Goal: Transaction & Acquisition: Purchase product/service

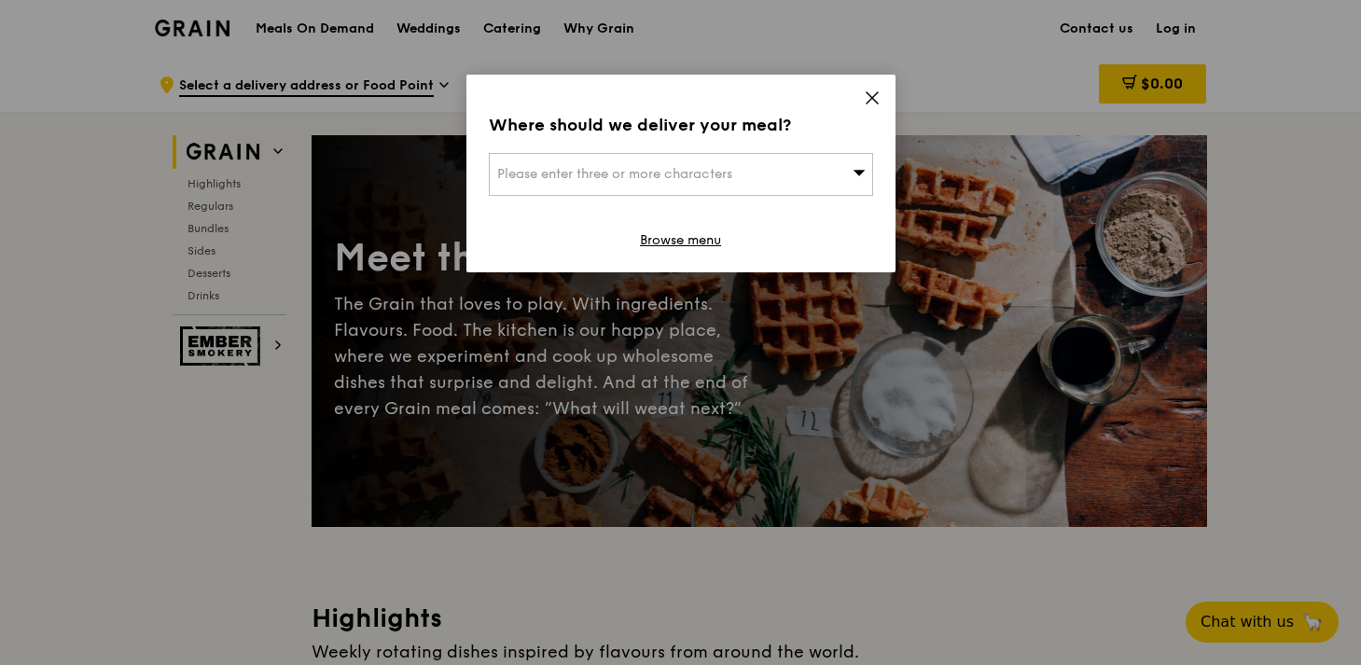
click at [578, 171] on span "Please enter three or more characters" at bounding box center [614, 174] width 235 height 16
type input "399944"
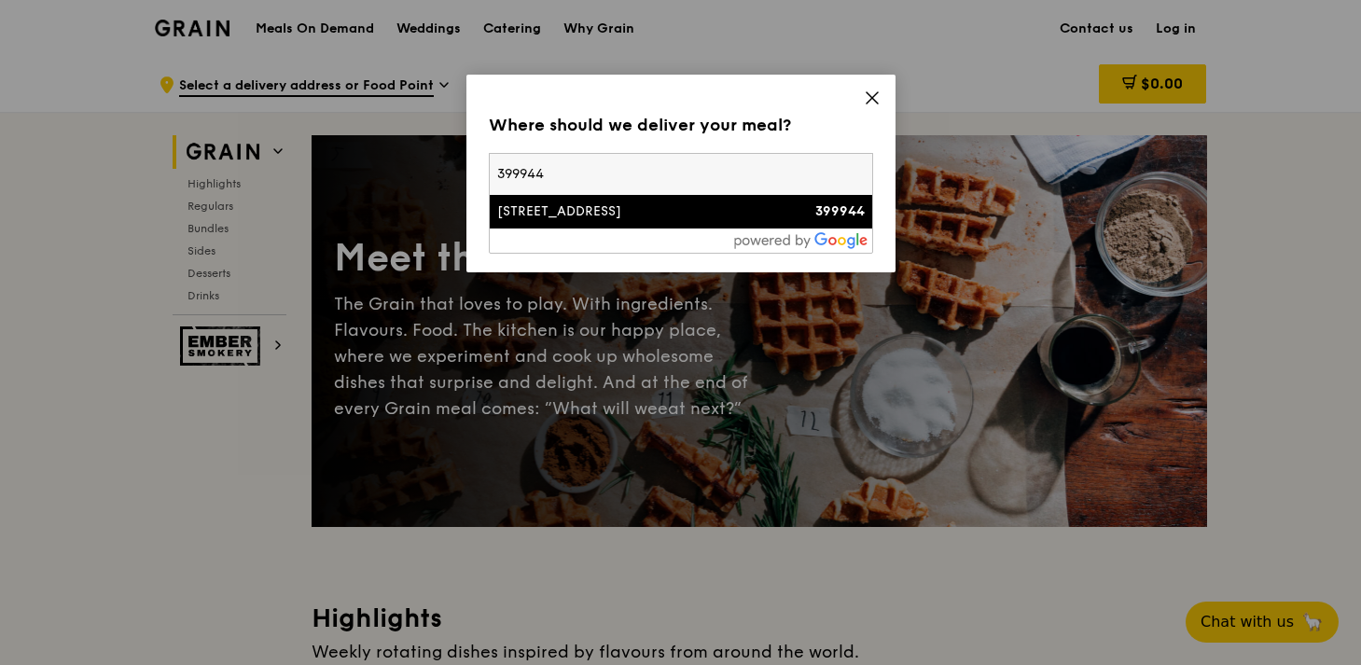
click at [547, 221] on li "[STREET_ADDRESS] 399944" at bounding box center [681, 212] width 382 height 34
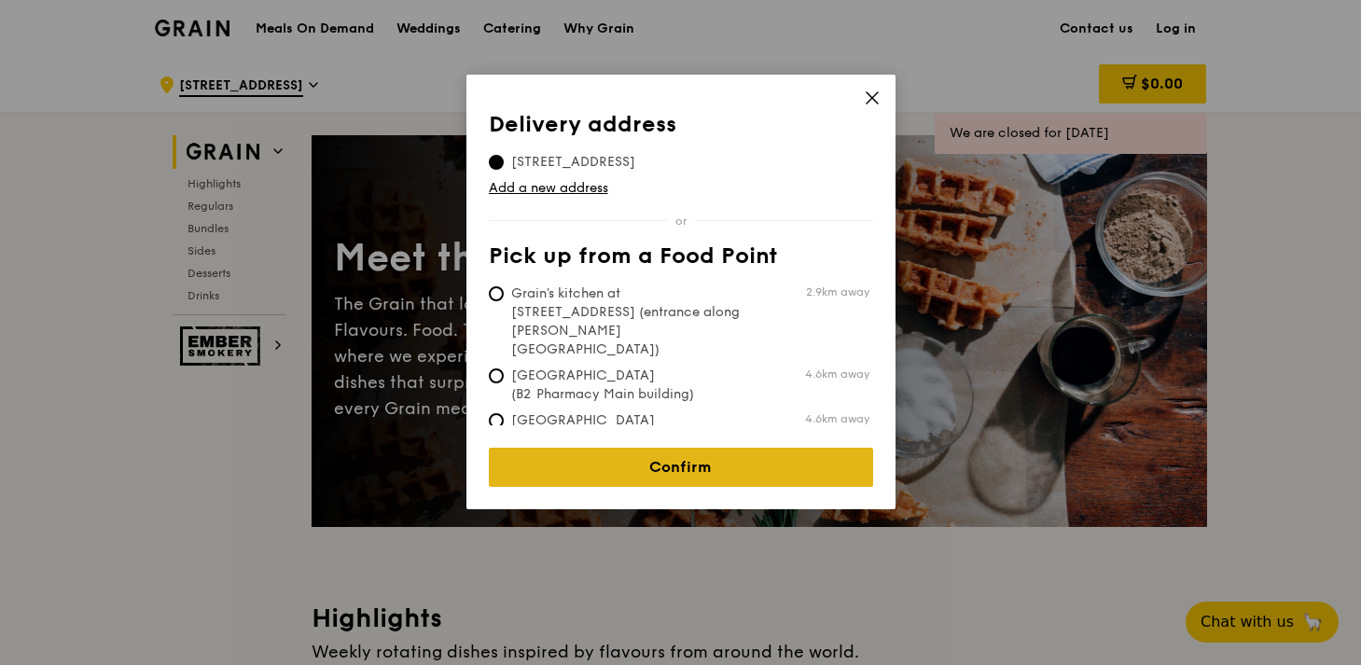
click at [614, 452] on link "Confirm" at bounding box center [681, 467] width 384 height 39
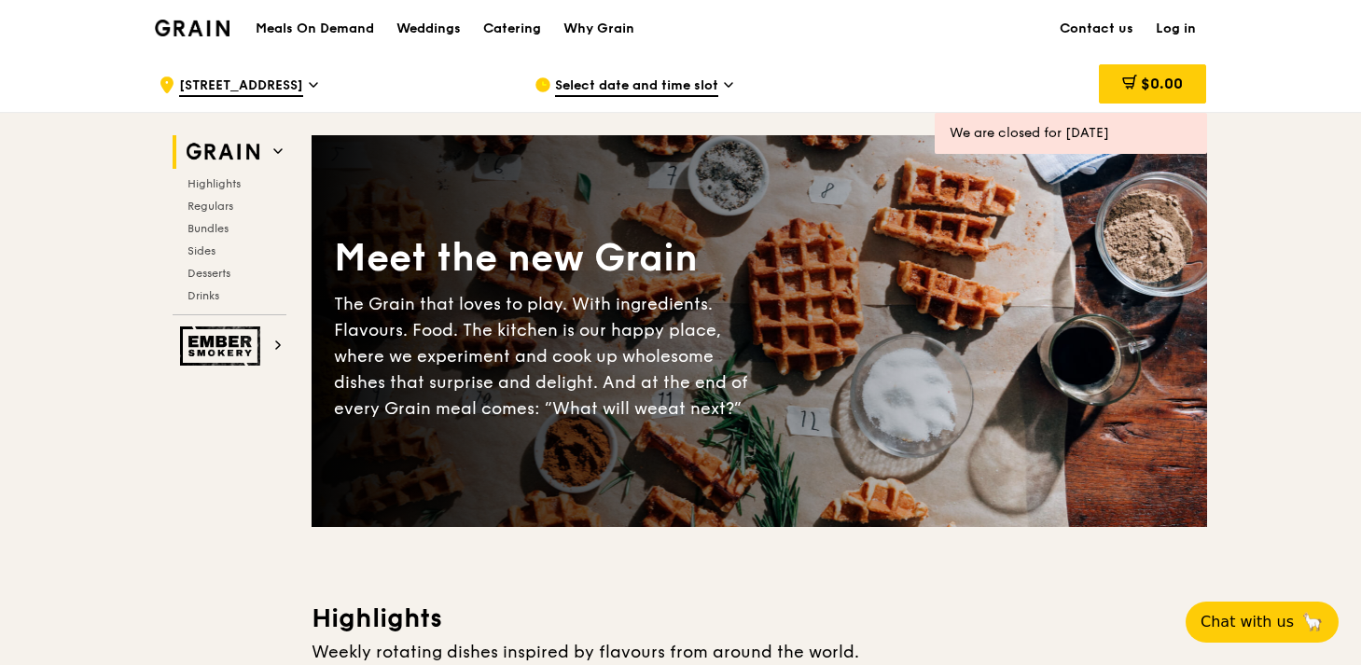
click at [644, 86] on span "Select date and time slot" at bounding box center [636, 86] width 163 height 21
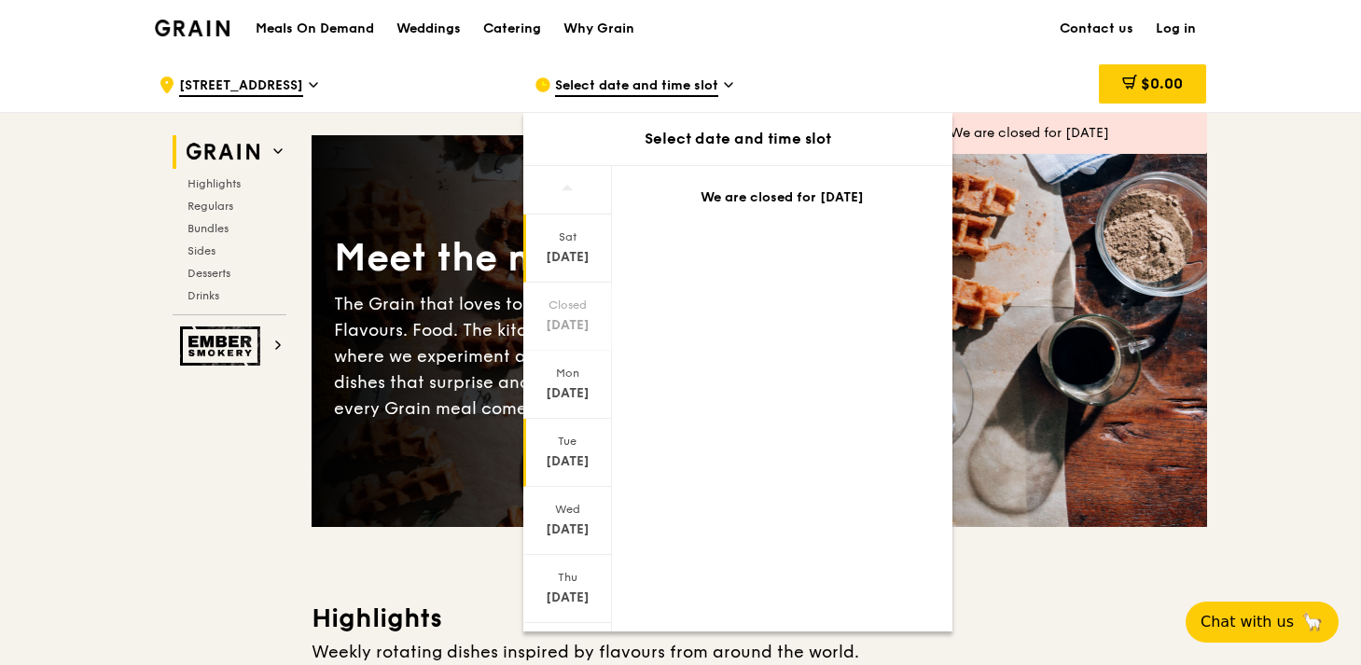
scroll to position [107, 0]
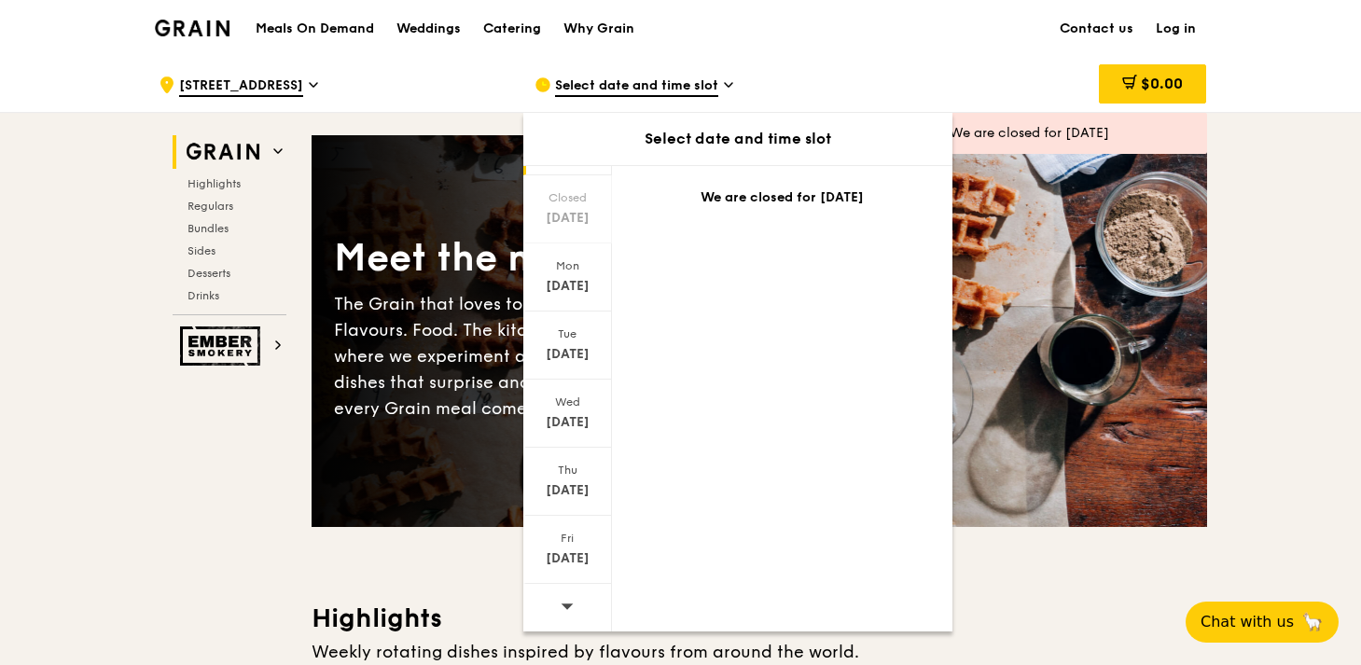
click at [561, 608] on icon at bounding box center [567, 606] width 13 height 14
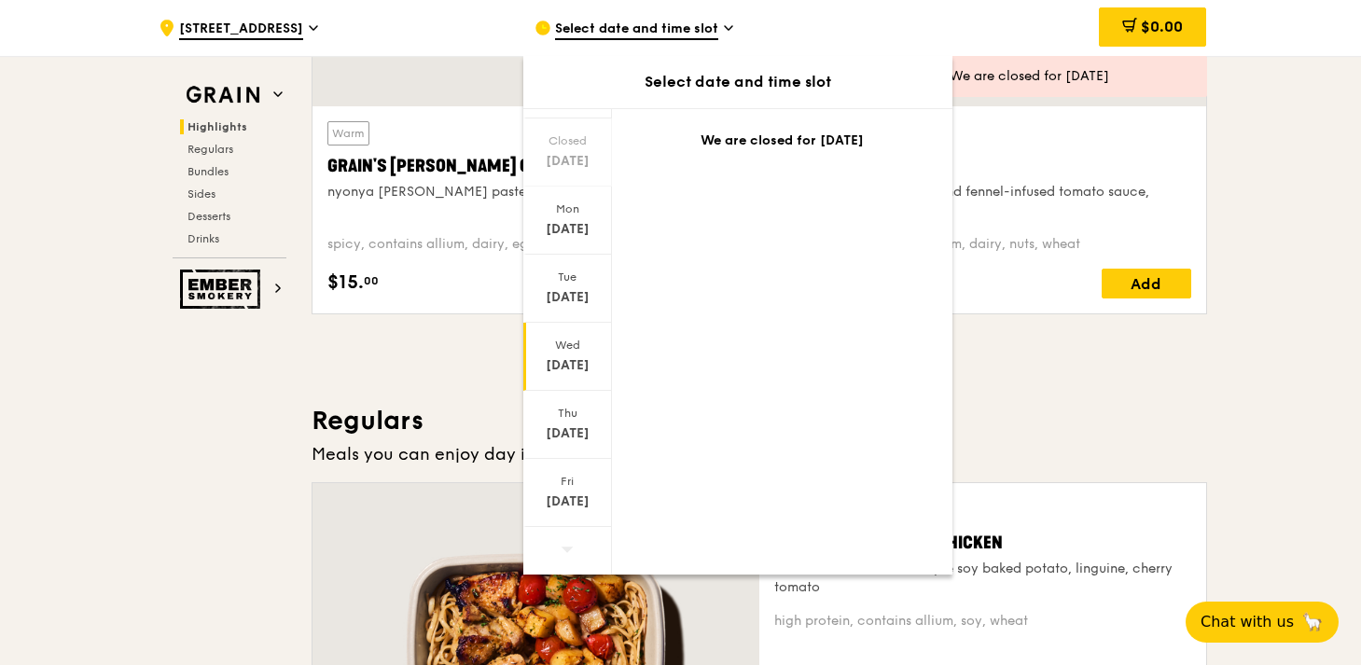
scroll to position [928, 0]
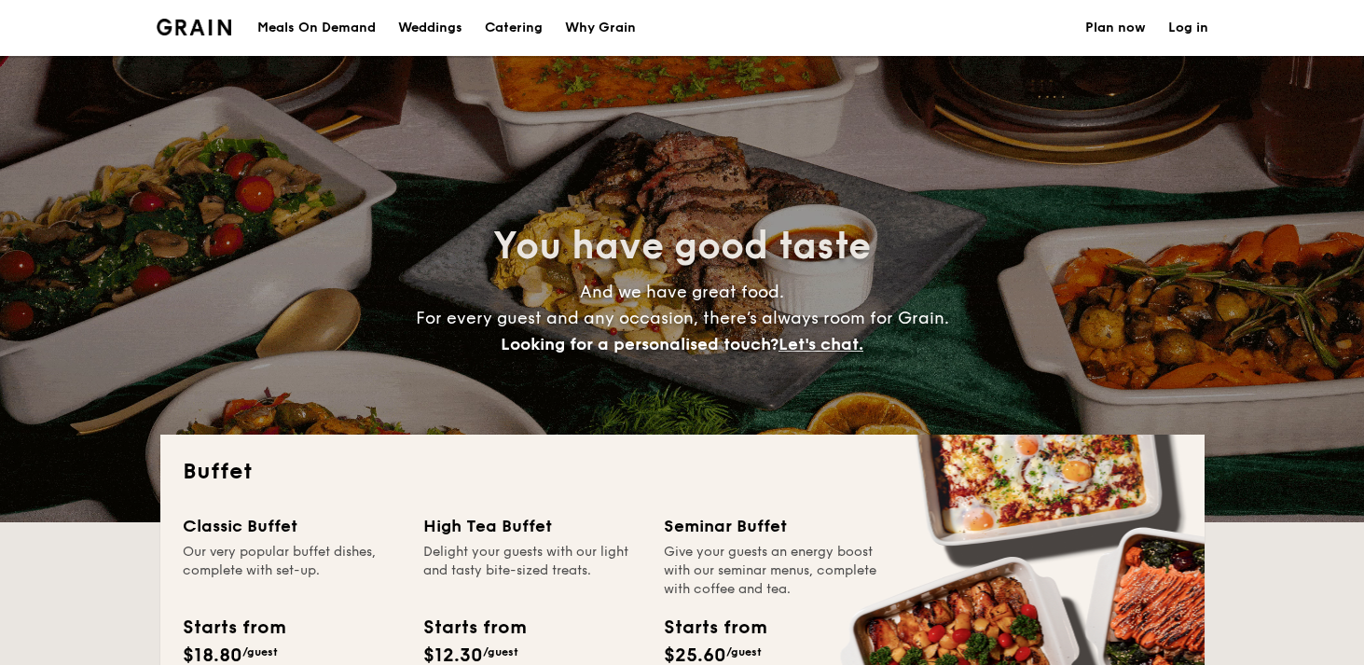
select select
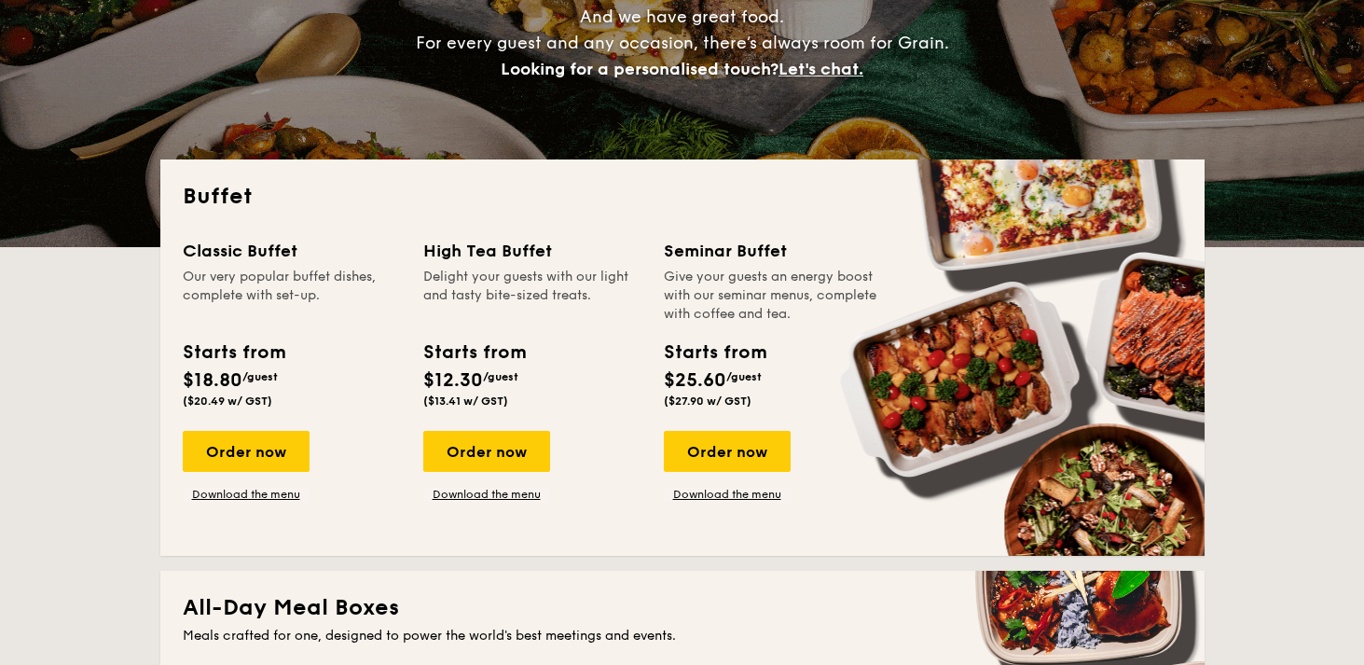
scroll to position [277, 0]
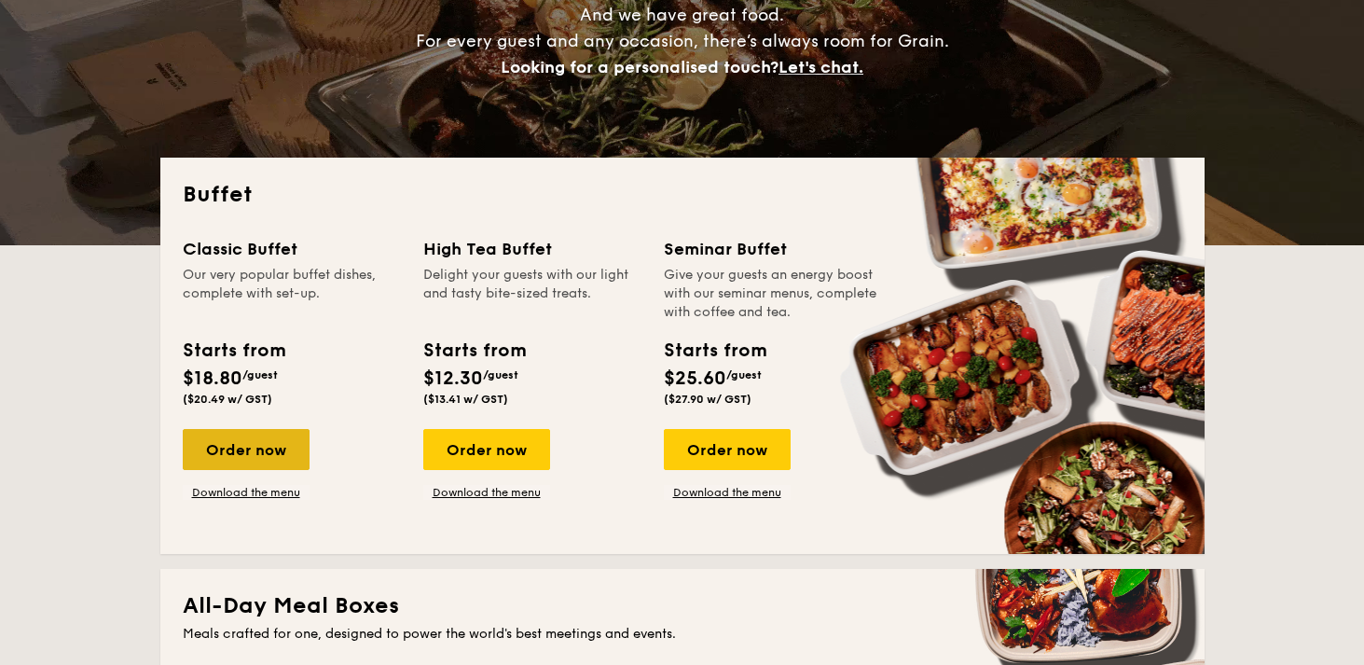
click at [266, 452] on div "Order now" at bounding box center [246, 449] width 127 height 41
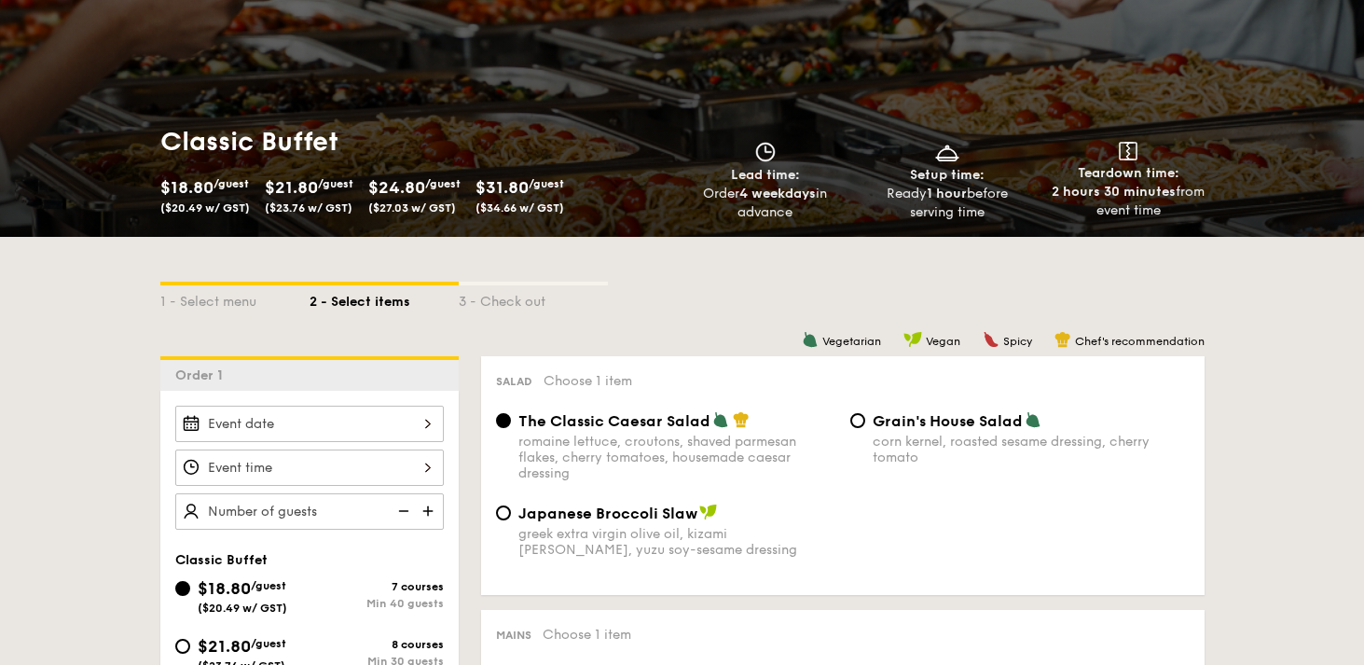
scroll to position [207, 0]
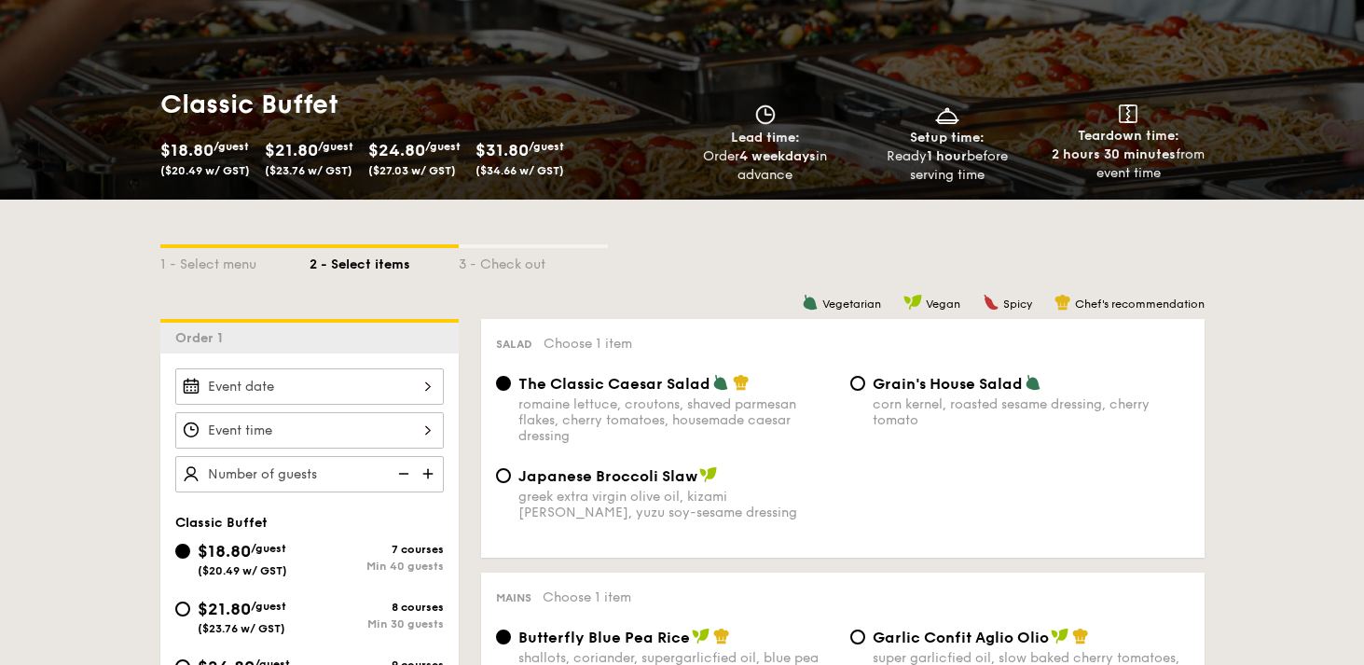
click at [372, 388] on div at bounding box center [309, 386] width 269 height 36
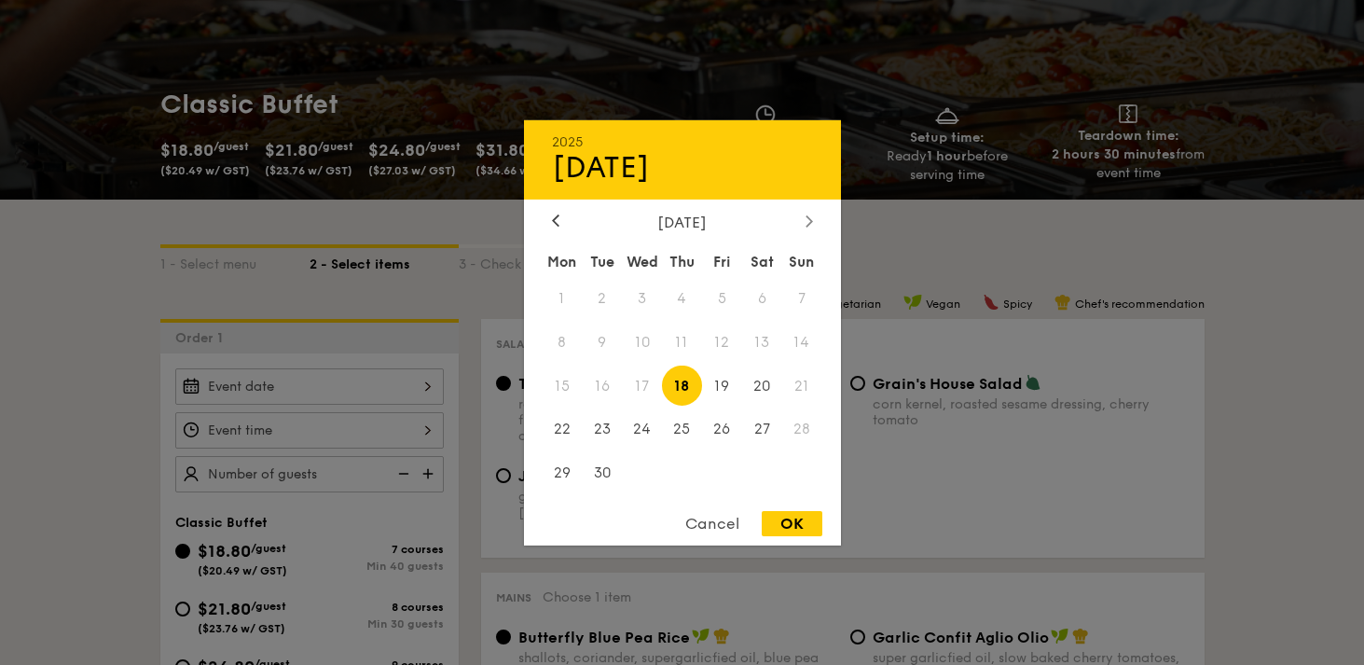
click at [804, 224] on div at bounding box center [809, 222] width 17 height 18
click at [811, 222] on icon at bounding box center [809, 221] width 7 height 12
click at [760, 298] on span "1" at bounding box center [762, 298] width 40 height 40
click at [779, 538] on div "Cancel OK" at bounding box center [682, 528] width 317 height 35
click at [789, 527] on div "OK" at bounding box center [792, 523] width 61 height 25
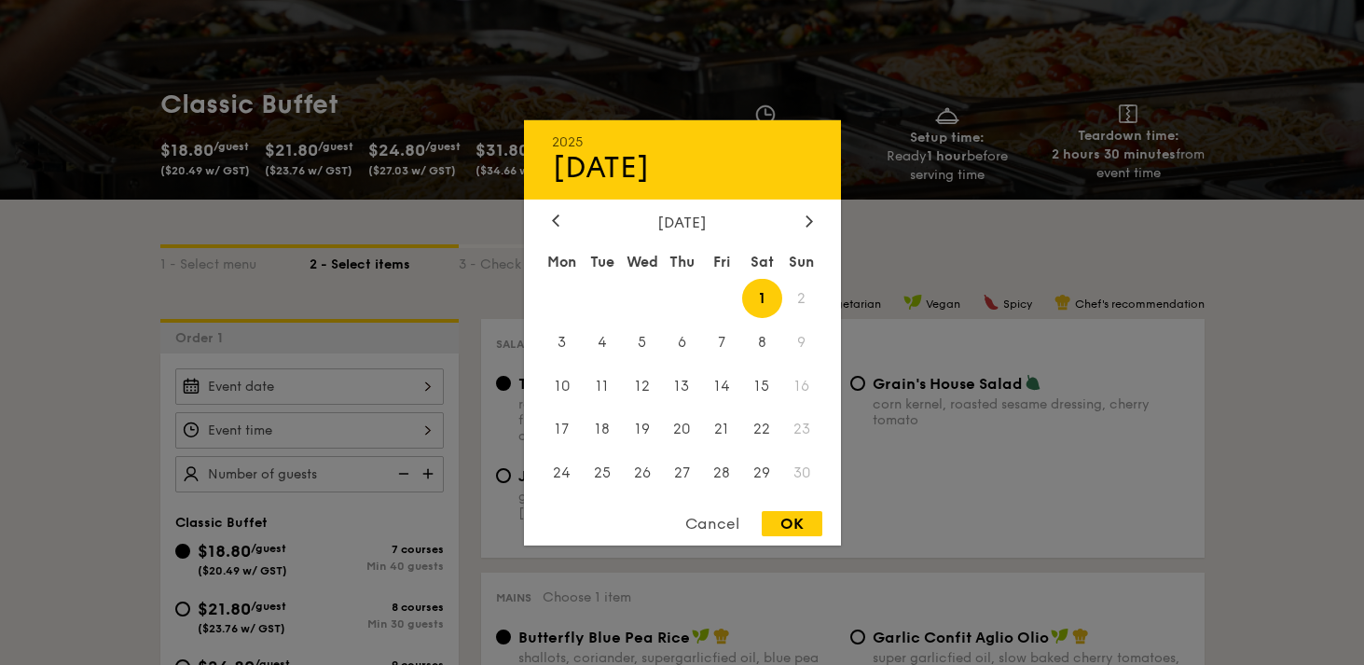
type input "Nov 01, 2025"
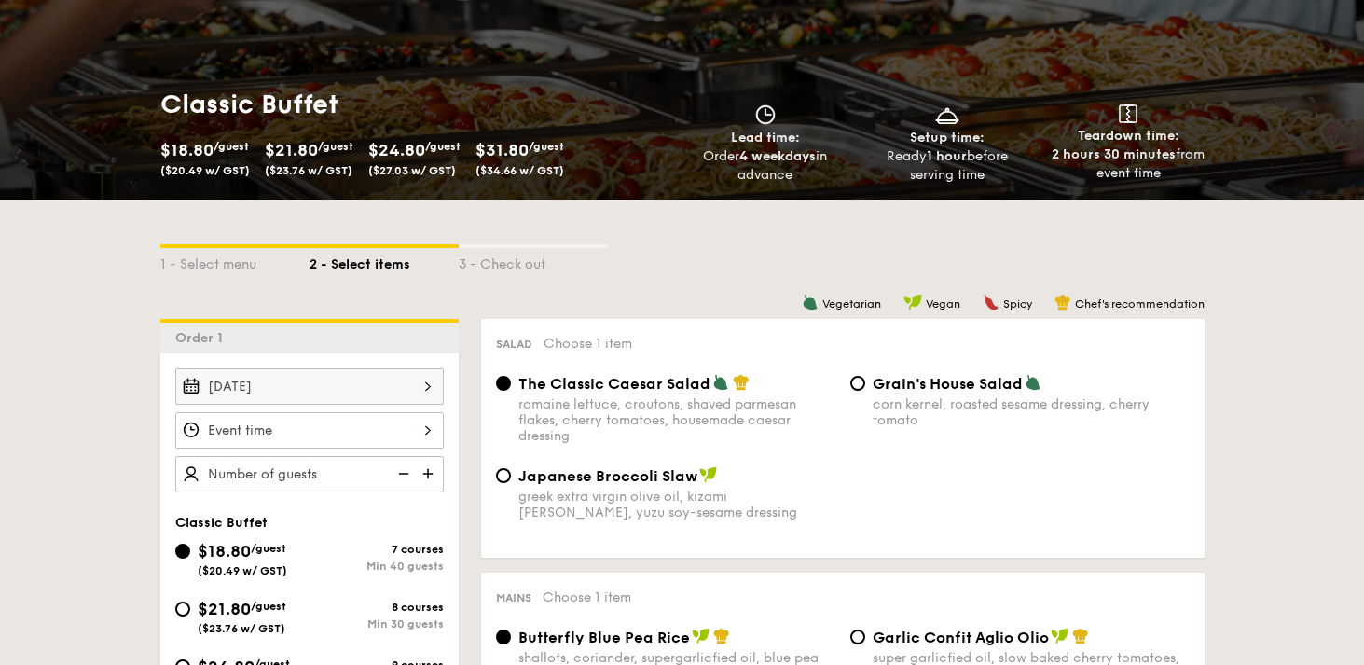
click at [393, 421] on div at bounding box center [309, 430] width 269 height 36
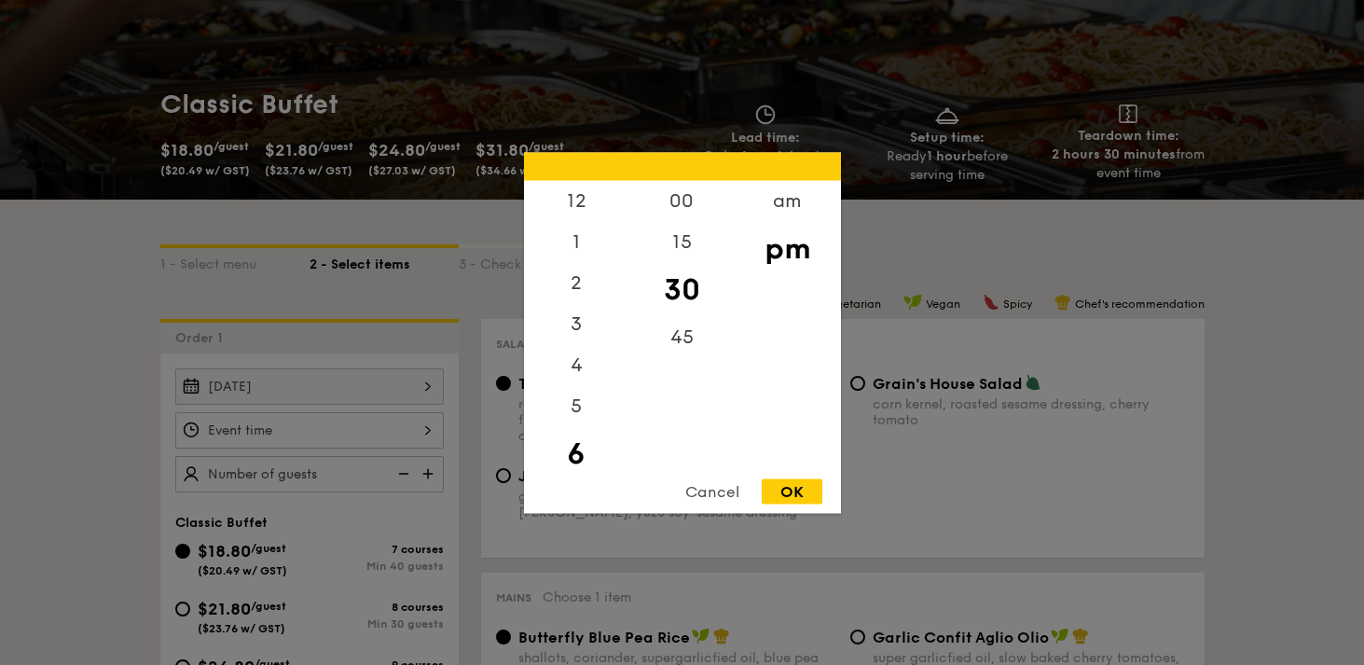
scroll to position [41, 0]
click at [685, 206] on div "00" at bounding box center [682, 207] width 105 height 54
click at [584, 369] on div "5" at bounding box center [576, 371] width 105 height 54
click at [687, 298] on div "30" at bounding box center [682, 302] width 105 height 54
click at [803, 491] on div "OK" at bounding box center [792, 490] width 61 height 25
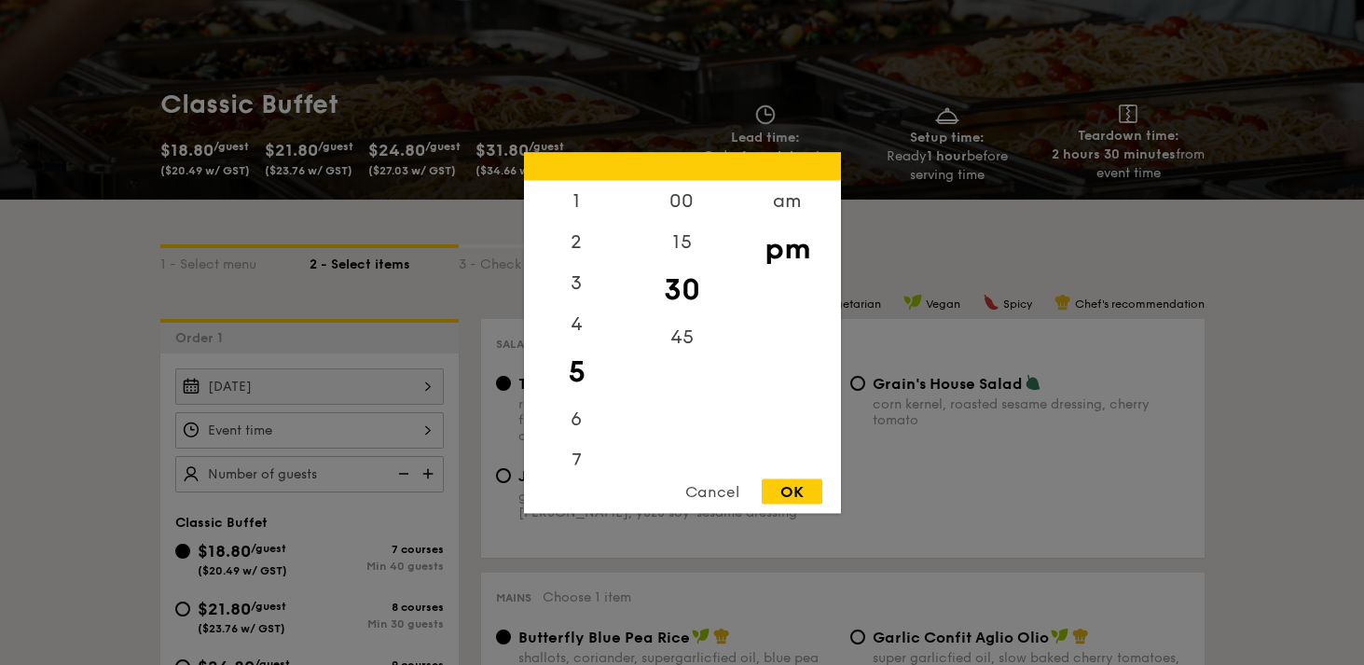
type input "5:30PM"
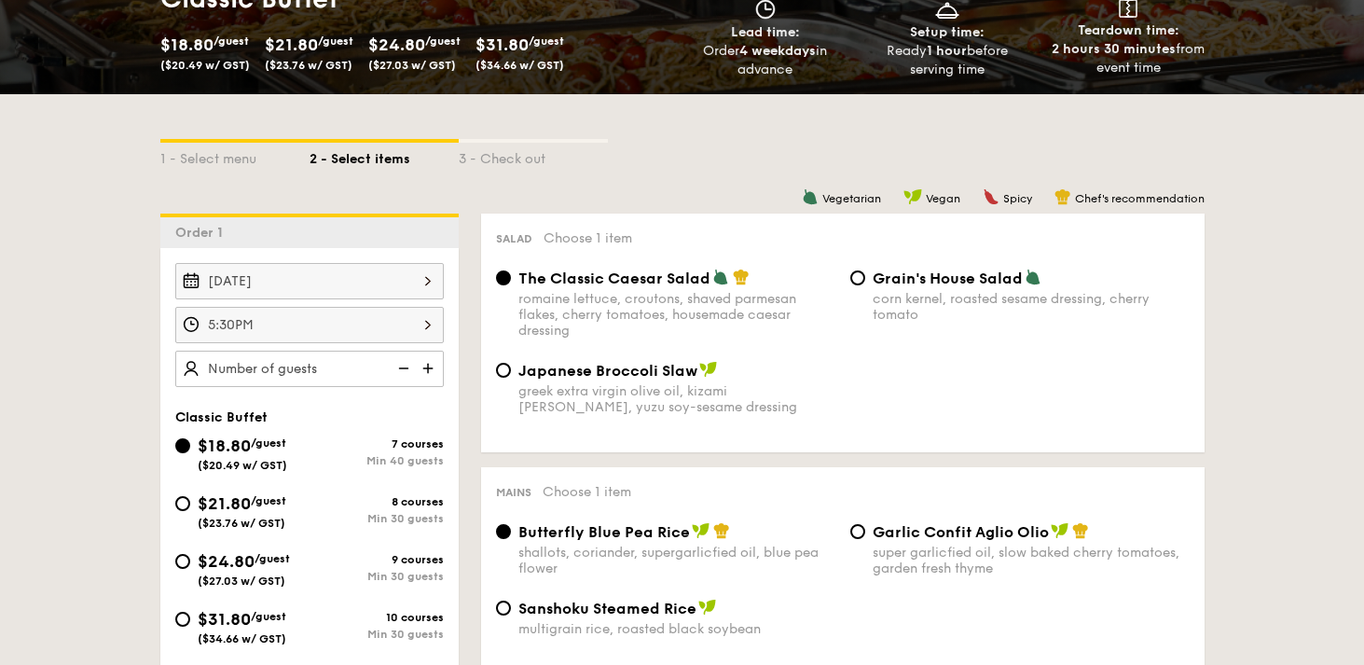
scroll to position [324, 0]
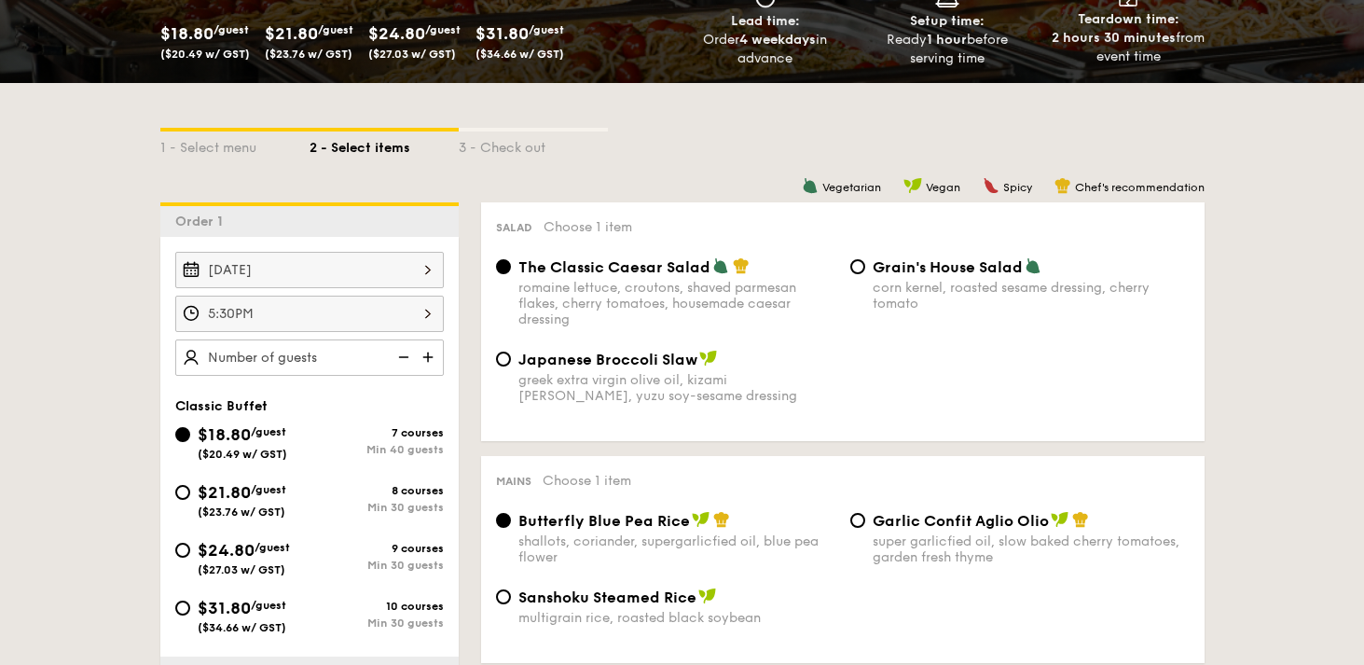
click at [223, 503] on div "$21.80 /guest ($23.76 w/ GST)" at bounding box center [242, 498] width 89 height 39
click at [190, 500] on input "$21.80 /guest ($23.76 w/ GST) 8 courses Min 30 guests" at bounding box center [182, 492] width 15 height 15
radio input "true"
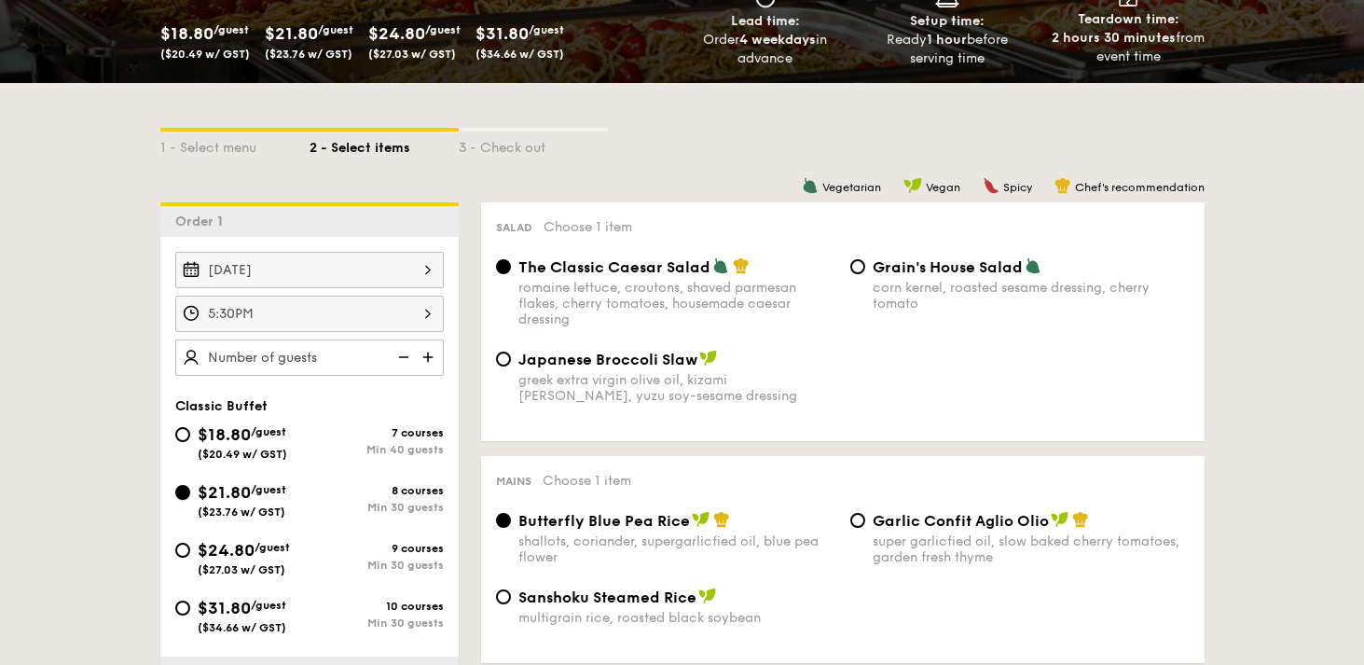
radio input "true"
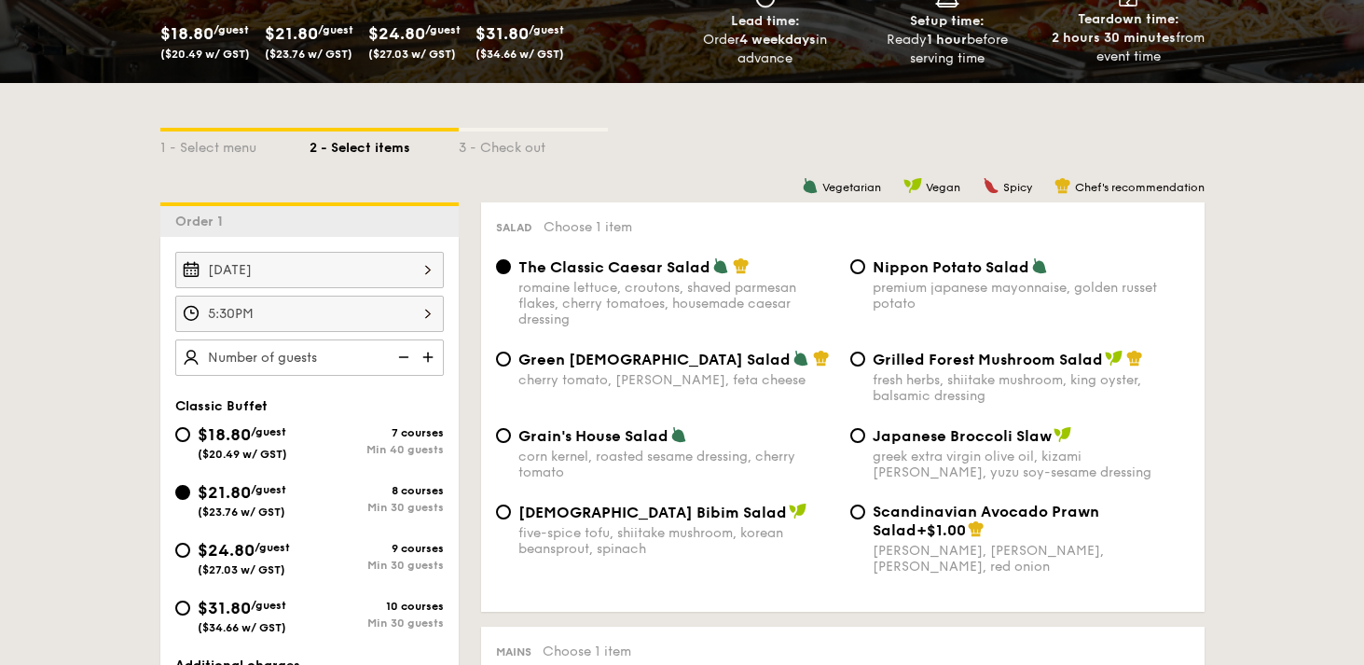
click at [431, 363] on img at bounding box center [430, 356] width 28 height 35
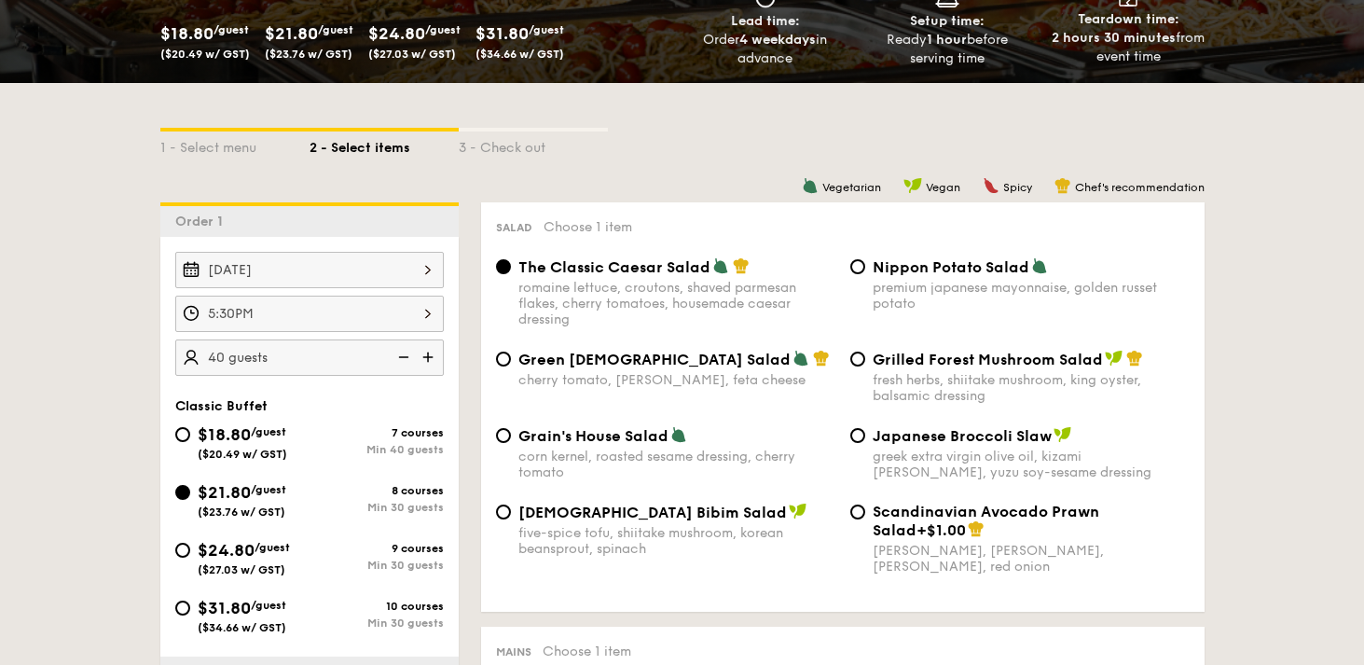
click at [405, 360] on img at bounding box center [402, 356] width 28 height 35
click at [433, 356] on img at bounding box center [430, 356] width 28 height 35
type input "30 guests"
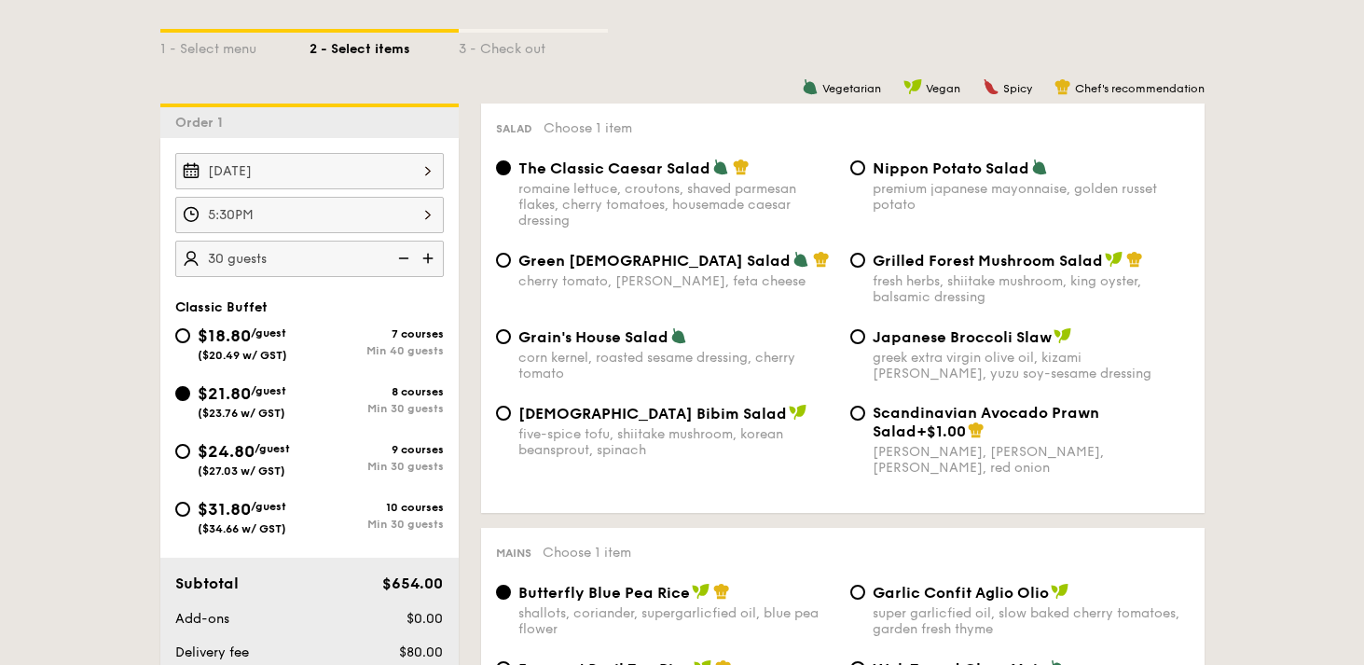
scroll to position [432, 0]
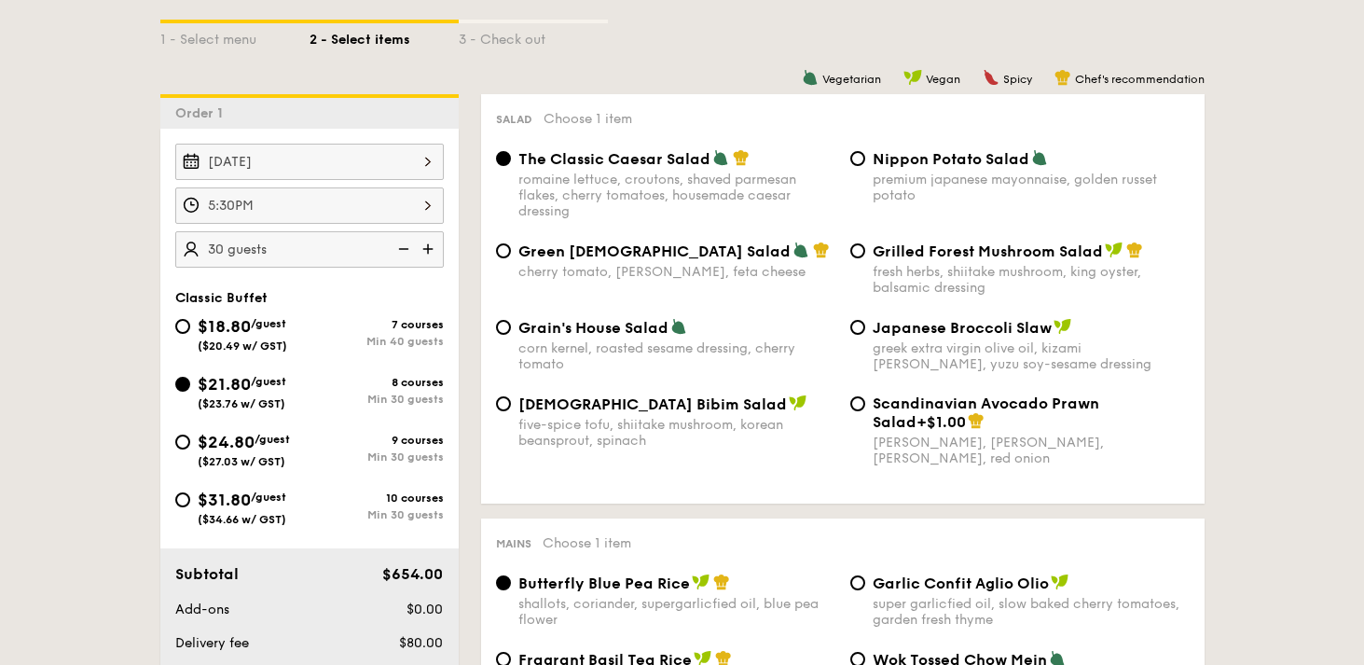
click at [640, 254] on span "Green Goddess Salad" at bounding box center [655, 251] width 272 height 18
click at [511, 254] on input "Green Goddess Salad cherry tomato, dill, feta cheese" at bounding box center [503, 250] width 15 height 15
radio input "true"
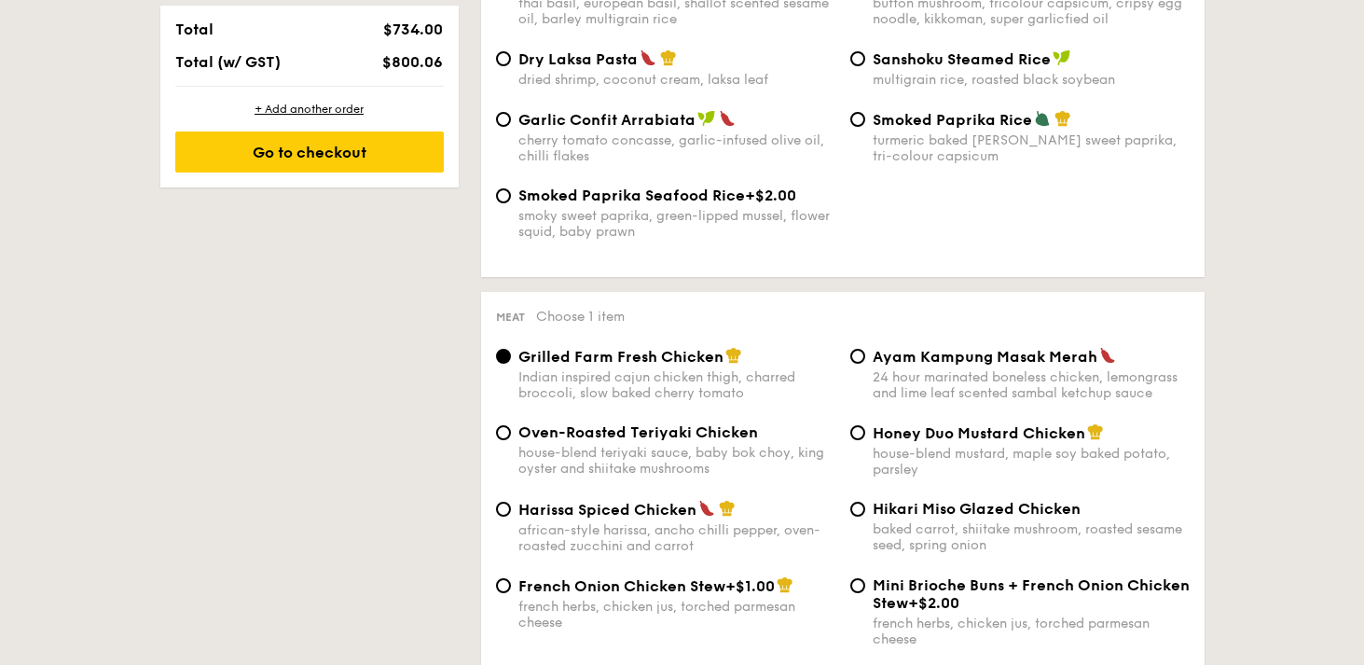
scroll to position [1182, 0]
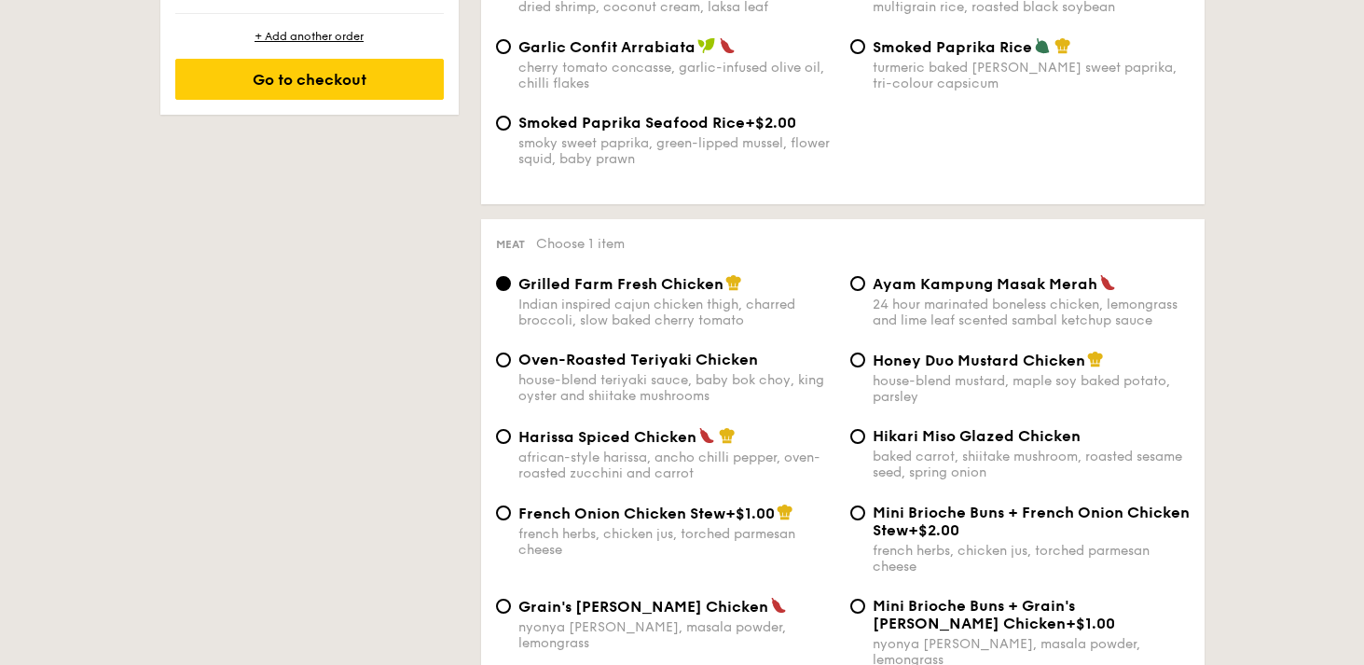
click at [619, 476] on div "african-style harissa, ancho chilli pepper, oven-roasted zucchini and carrot" at bounding box center [677, 466] width 317 height 32
click at [511, 444] on input "Harissa Spiced Chicken african-style harissa, ancho chilli pepper, oven-roasted…" at bounding box center [503, 436] width 15 height 15
radio input "true"
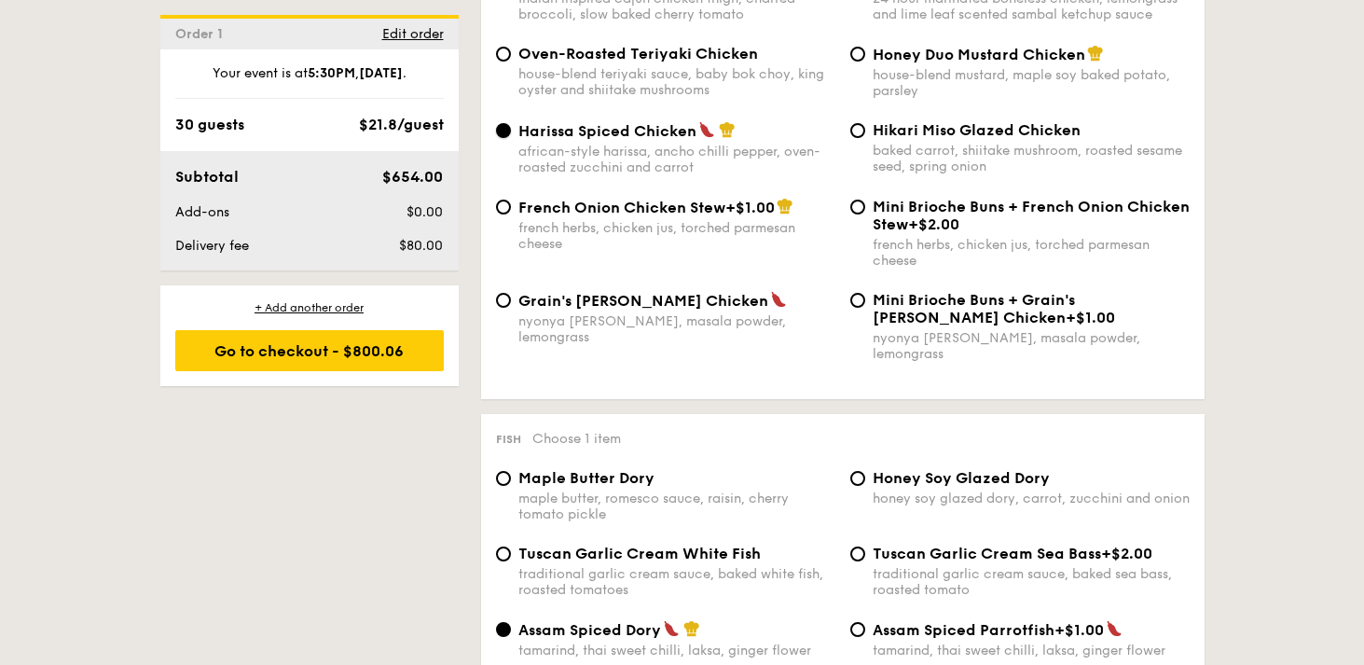
scroll to position [1489, 0]
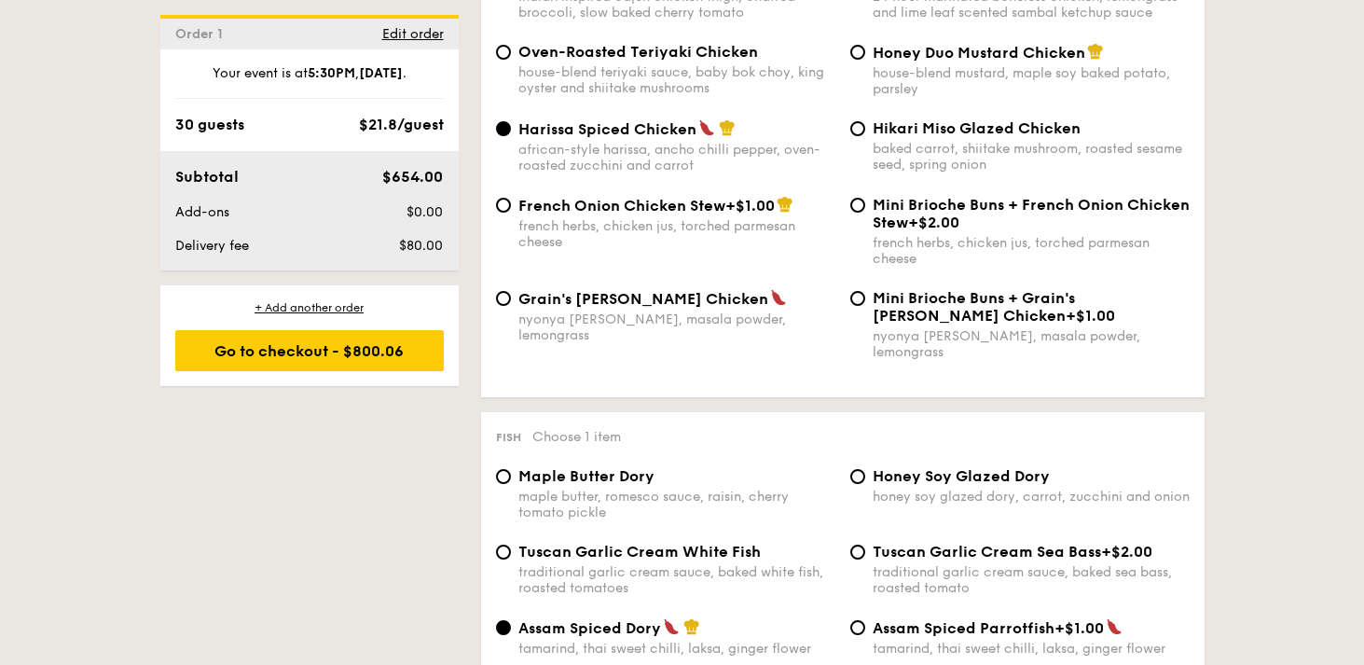
click at [952, 160] on div "baked carrot, shiitake mushroom, roasted sesame seed, spring onion" at bounding box center [1031, 157] width 317 height 32
click at [865, 136] on input "Hikari Miso Glazed Chicken baked carrot, shiitake mushroom, roasted sesame seed…" at bounding box center [858, 128] width 15 height 15
radio input "true"
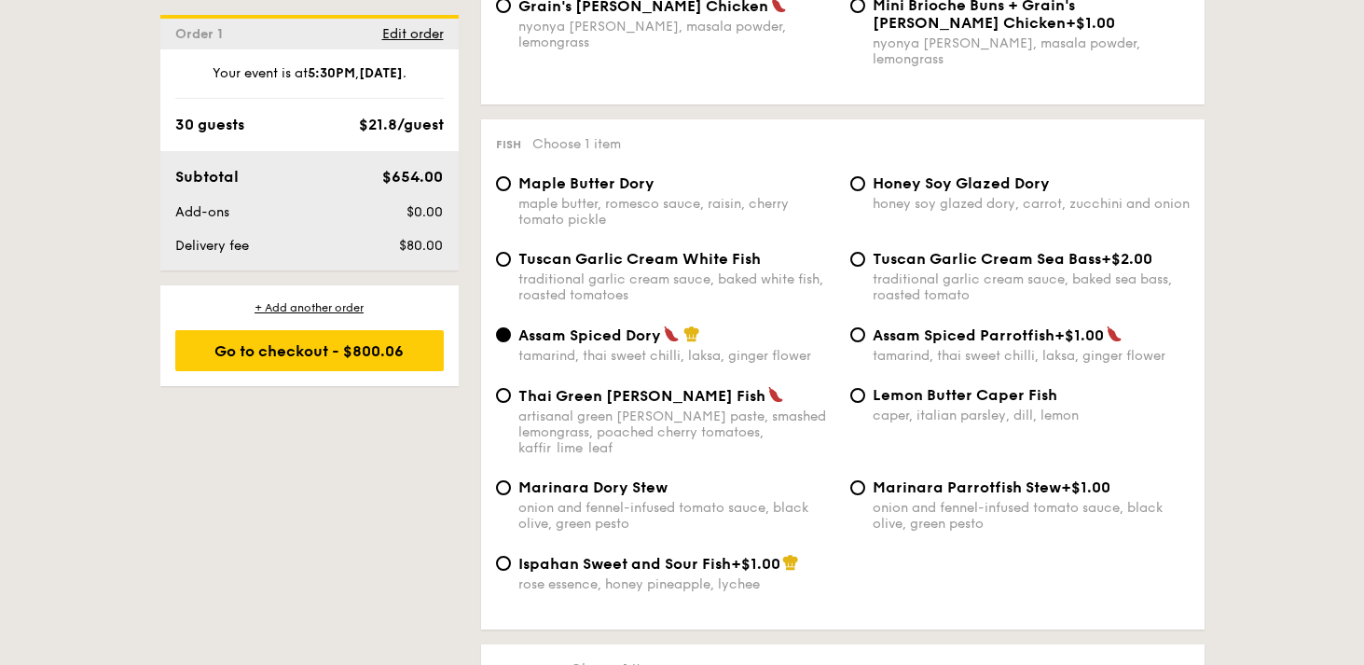
scroll to position [1785, 0]
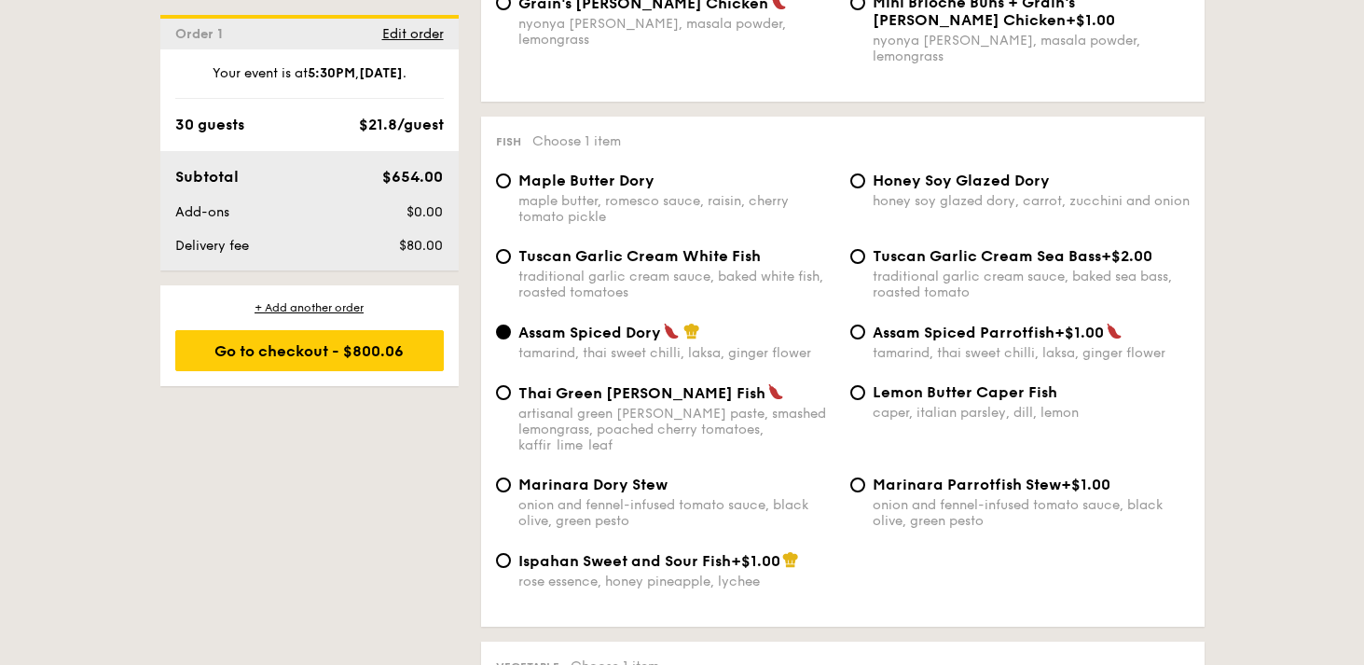
click at [644, 394] on span "Thai Green Curry Fish" at bounding box center [642, 393] width 247 height 18
click at [511, 394] on input "Thai Green Curry Fish artisanal green curry paste, smashed lemongrass, poached …" at bounding box center [503, 392] width 15 height 15
radio input "true"
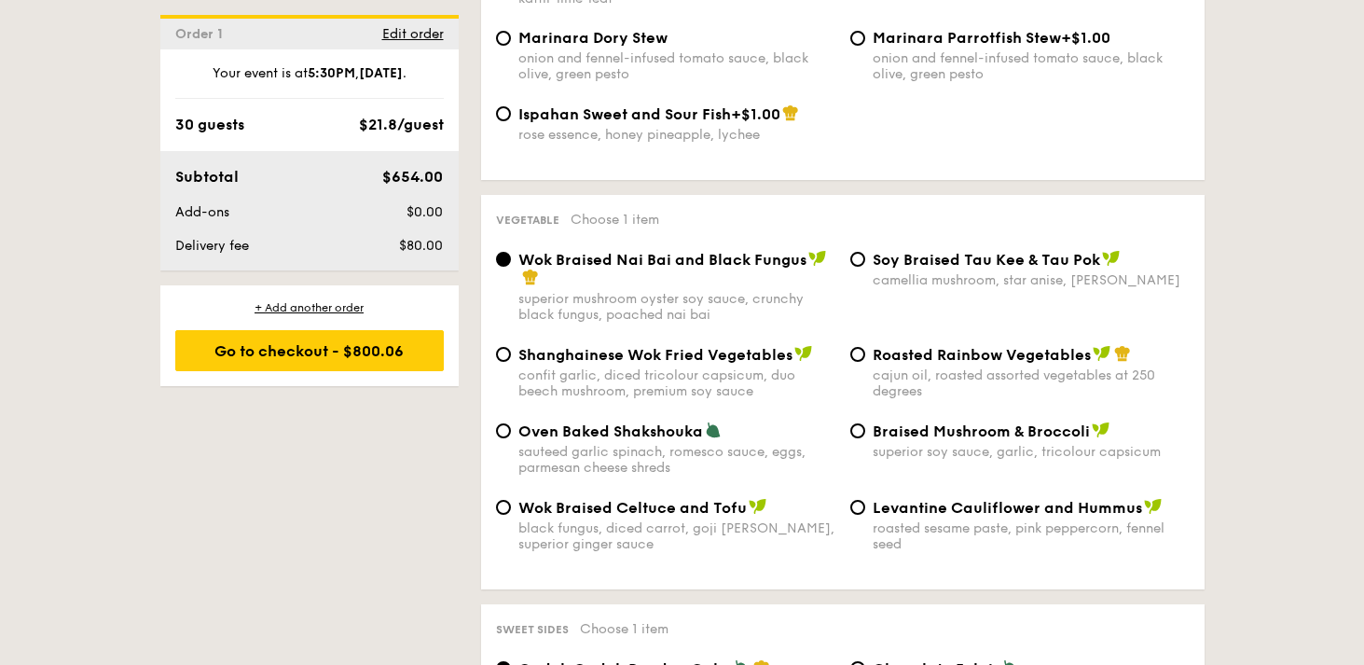
scroll to position [2243, 0]
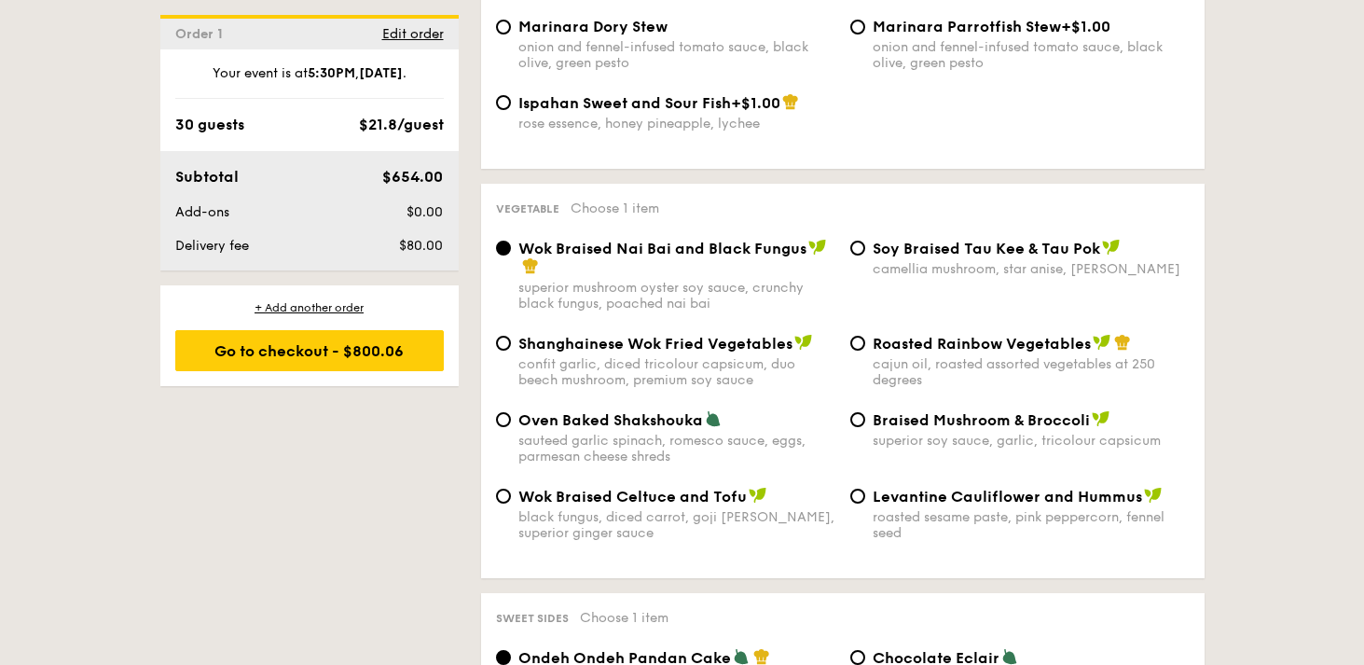
click at [948, 340] on div "Roasted Rainbow Vegetables cajun oil, roasted assorted vegetables at 250 degrees" at bounding box center [1031, 361] width 317 height 54
click at [865, 340] on input "Roasted Rainbow Vegetables cajun oil, roasted assorted vegetables at 250 degrees" at bounding box center [858, 343] width 15 height 15
radio input "true"
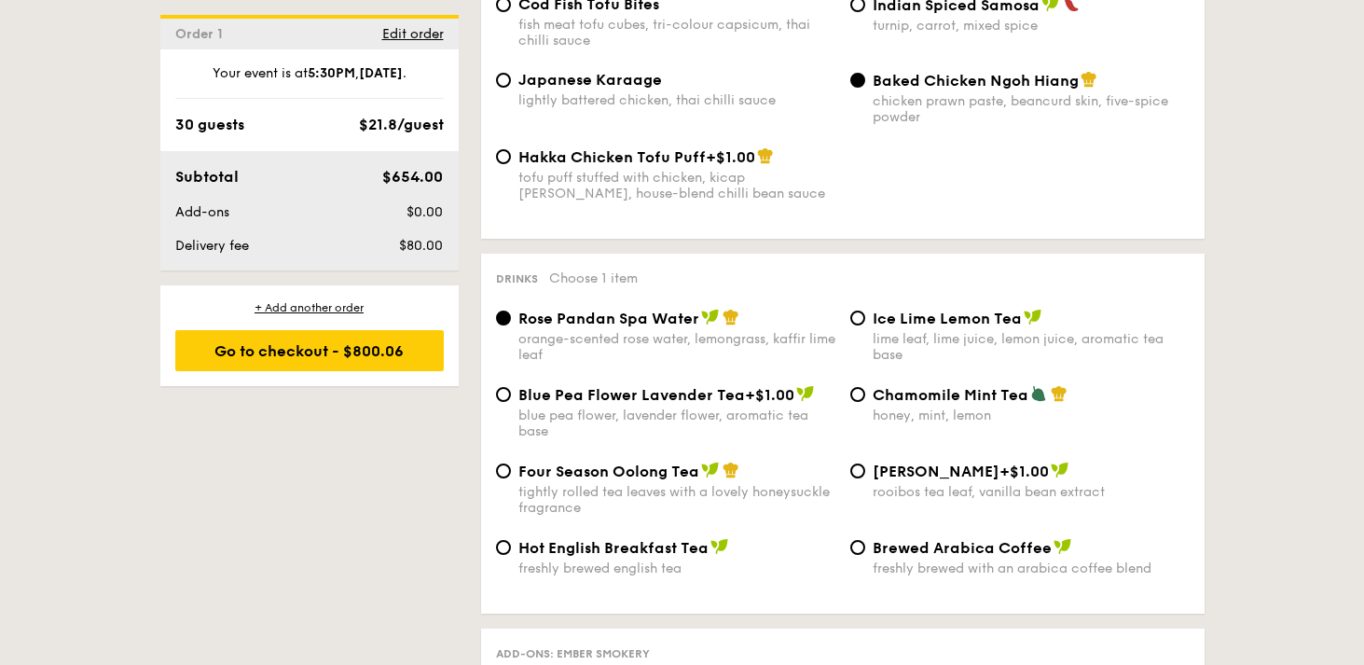
scroll to position [3415, 0]
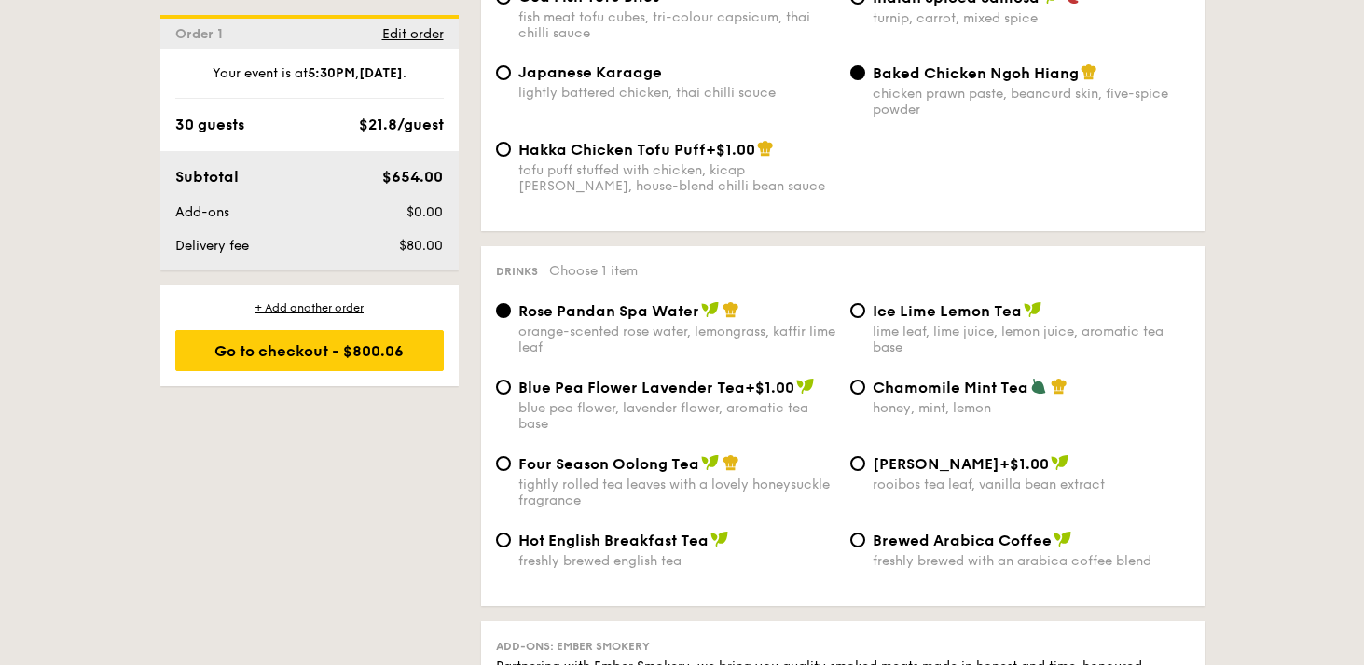
click at [902, 311] on span "Ice Lime Lemon Tea" at bounding box center [947, 311] width 149 height 18
click at [865, 311] on input "Ice Lime Lemon Tea lime leaf, lime juice, lemon juice, aromatic tea base" at bounding box center [858, 310] width 15 height 15
radio input "true"
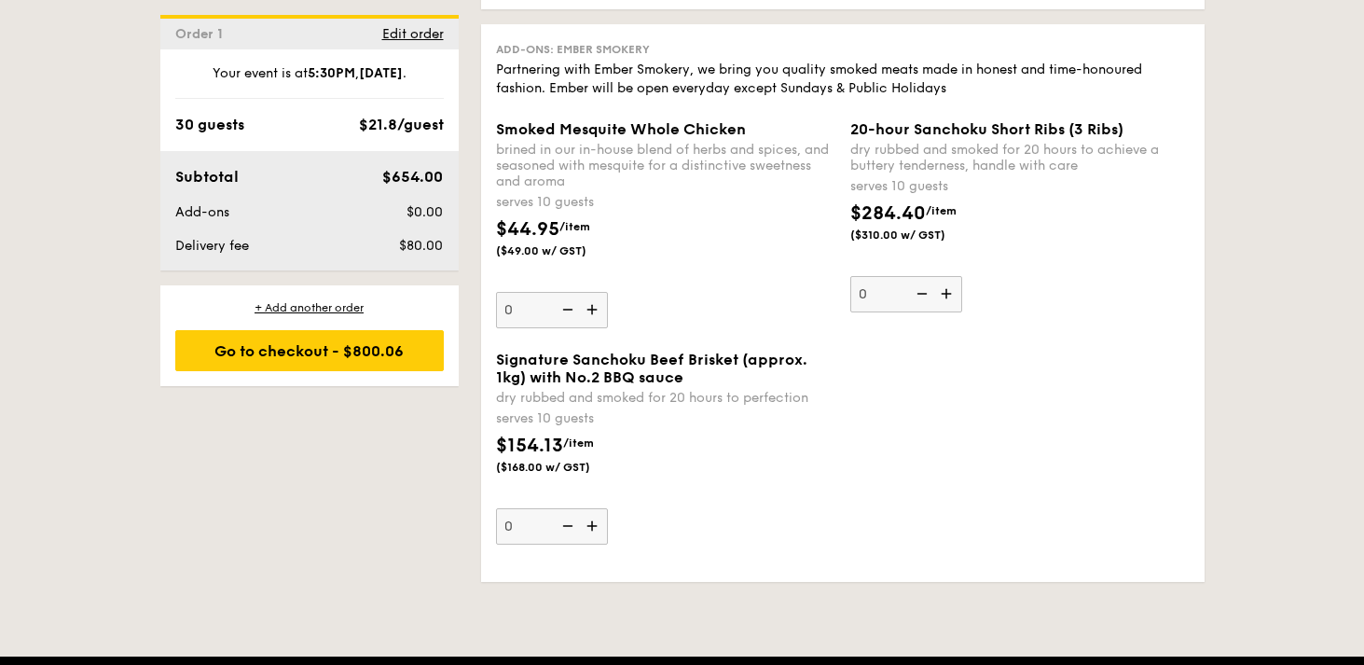
scroll to position [4010, 0]
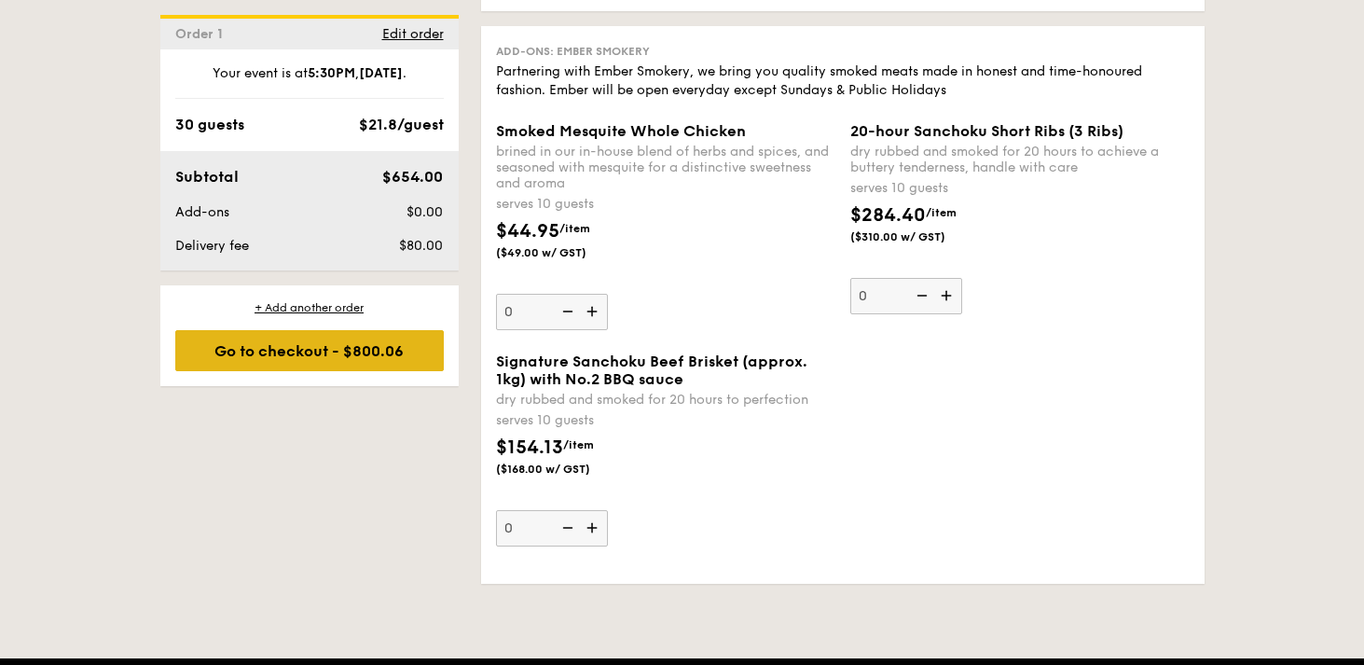
click at [375, 360] on div "Go to checkout - $800.06" at bounding box center [309, 350] width 269 height 41
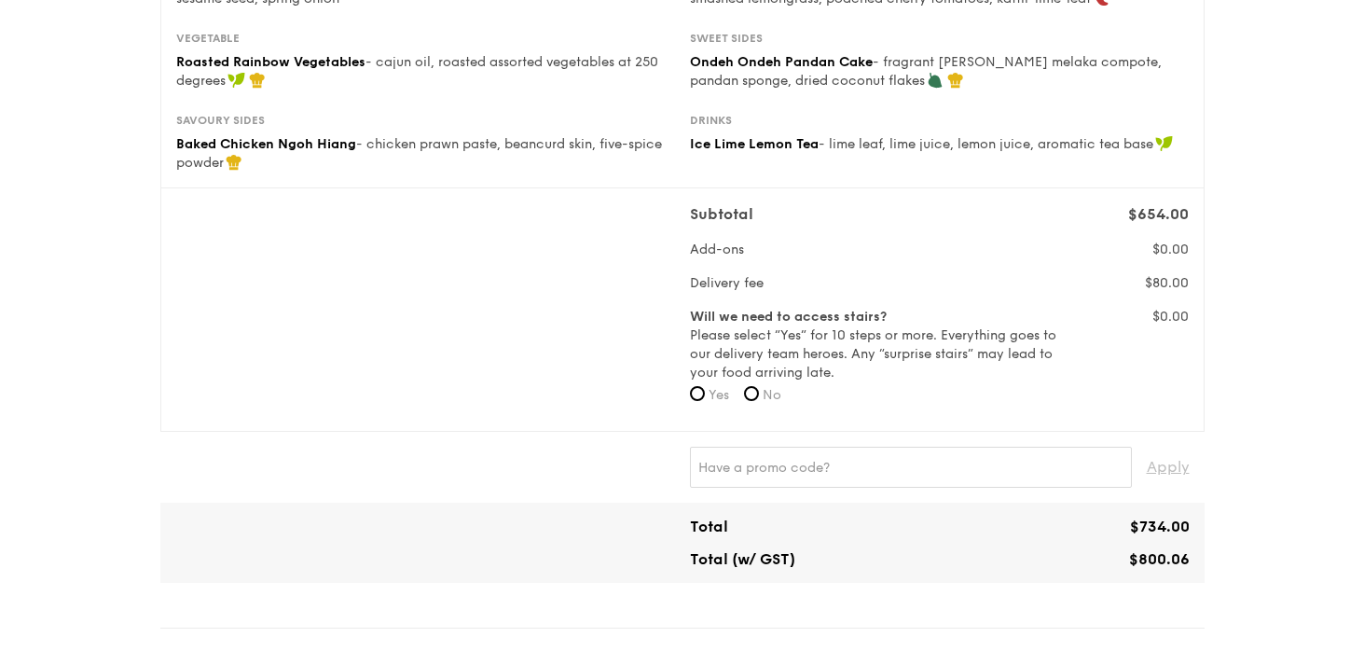
scroll to position [431, 0]
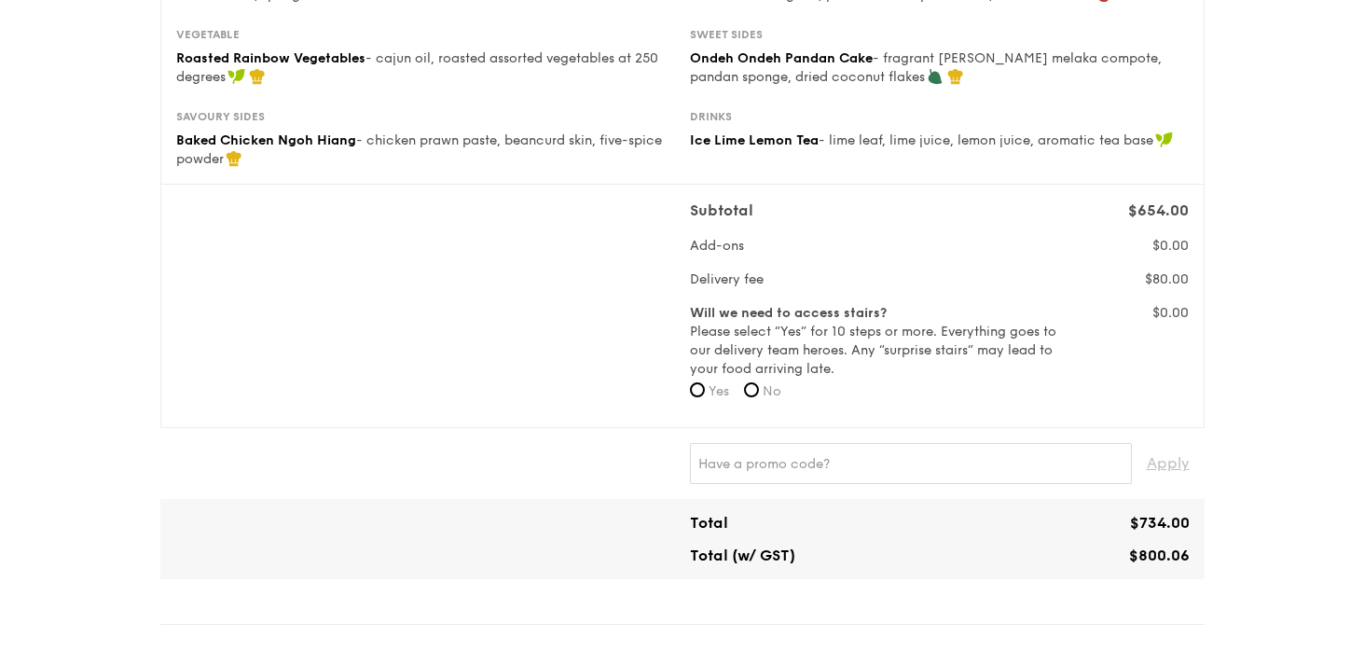
click at [776, 390] on span "No" at bounding box center [772, 391] width 19 height 16
click at [759, 390] on input "No" at bounding box center [751, 389] width 15 height 15
radio input "true"
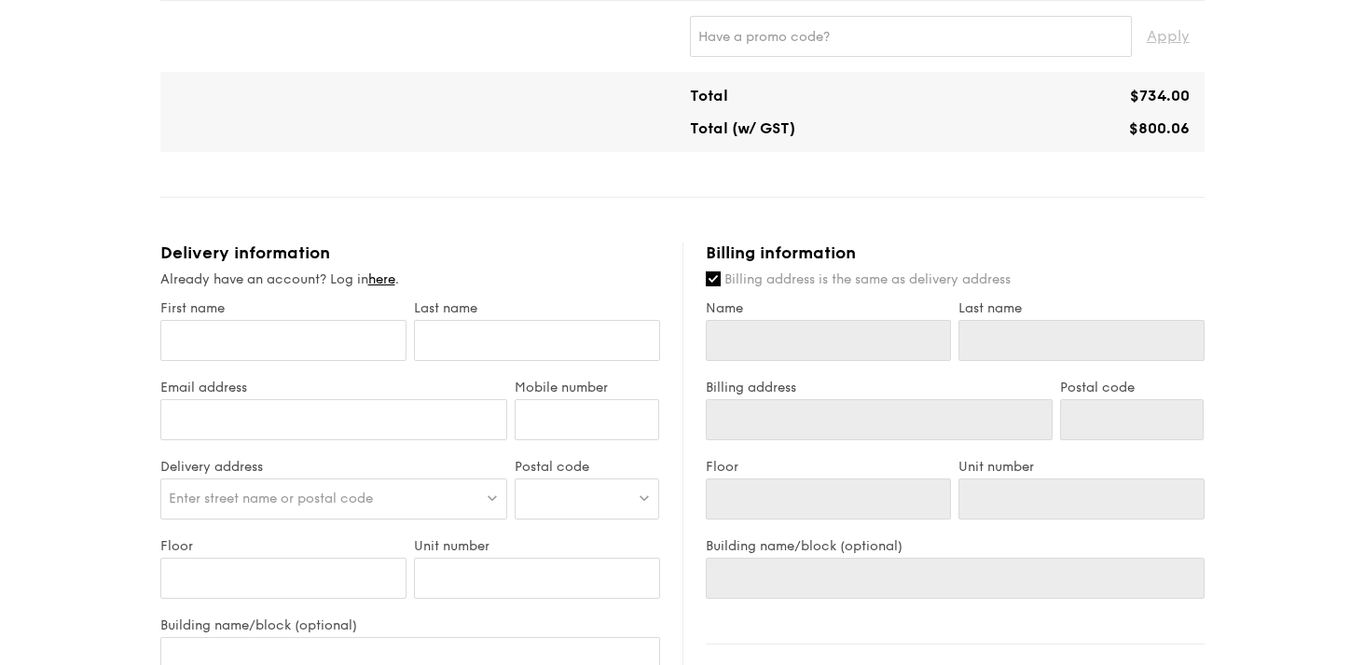
scroll to position [865, 0]
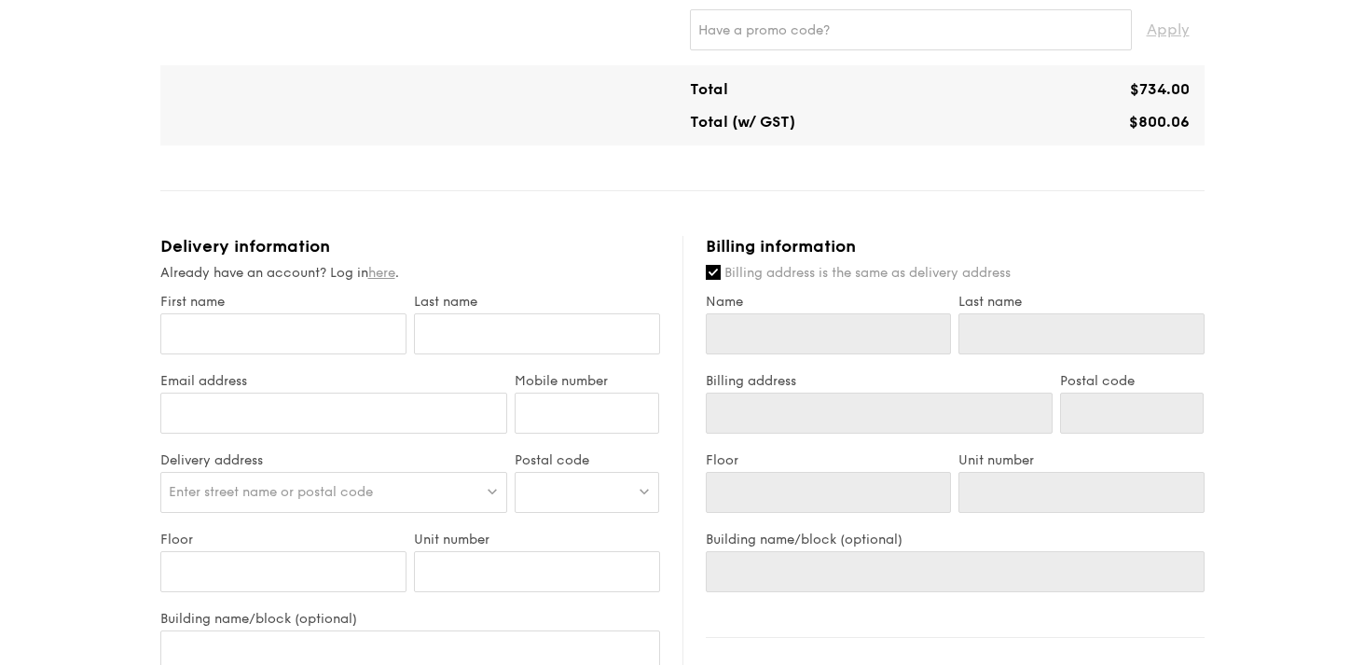
click at [395, 274] on link "here" at bounding box center [381, 273] width 27 height 16
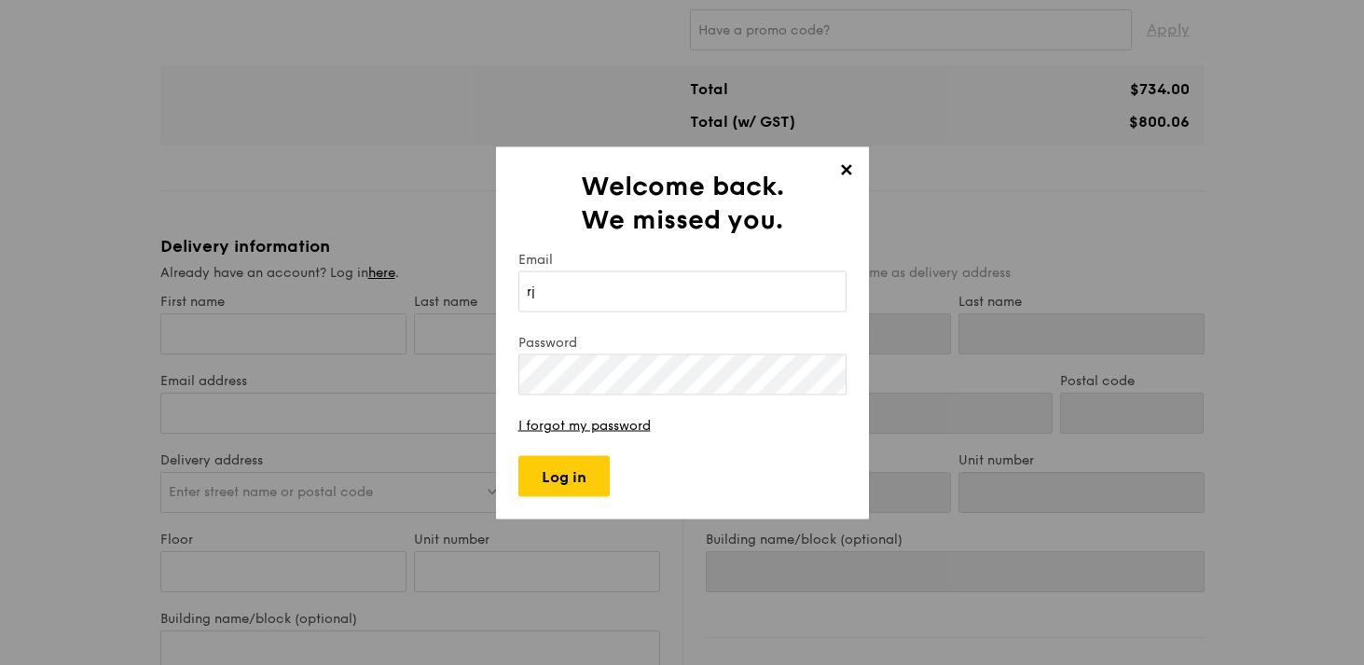
type input "rj_sk_sz@hotmail.com"
type input "sharon"
type input "zheng"
type input "sharon"
type input "zheng"
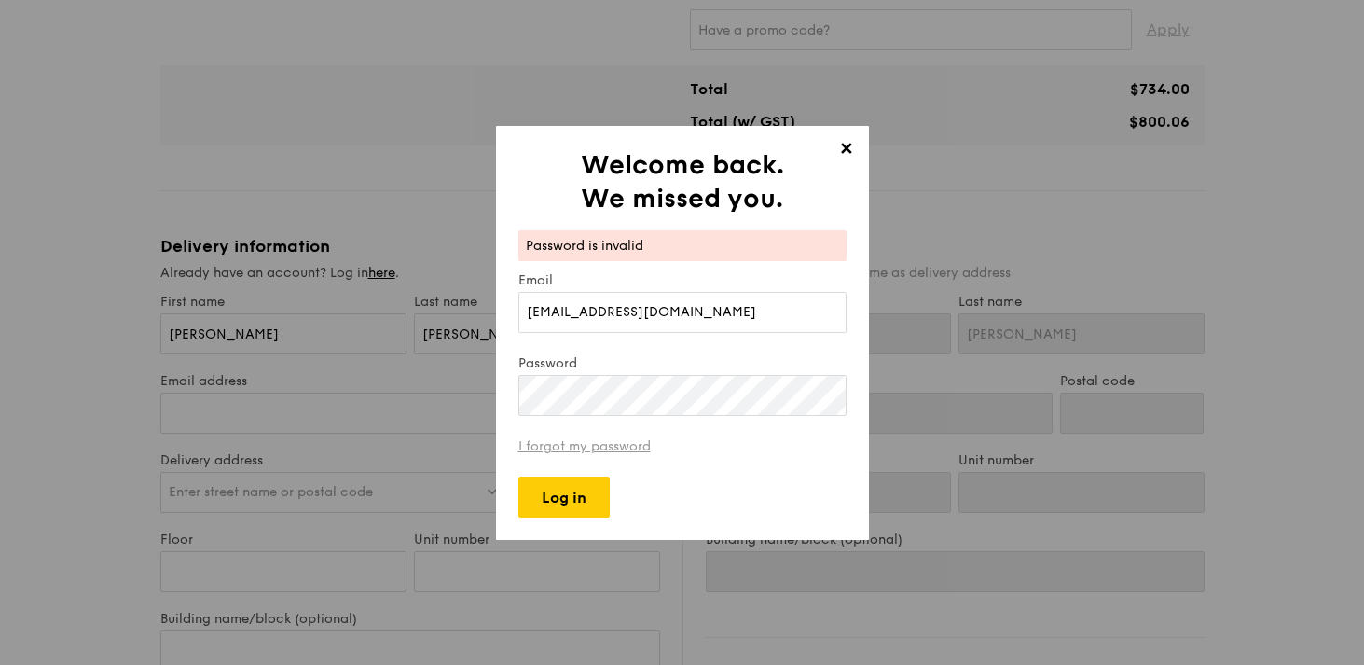
click at [580, 450] on link "I forgot my password" at bounding box center [585, 446] width 132 height 16
click at [845, 151] on span "✕" at bounding box center [847, 152] width 26 height 26
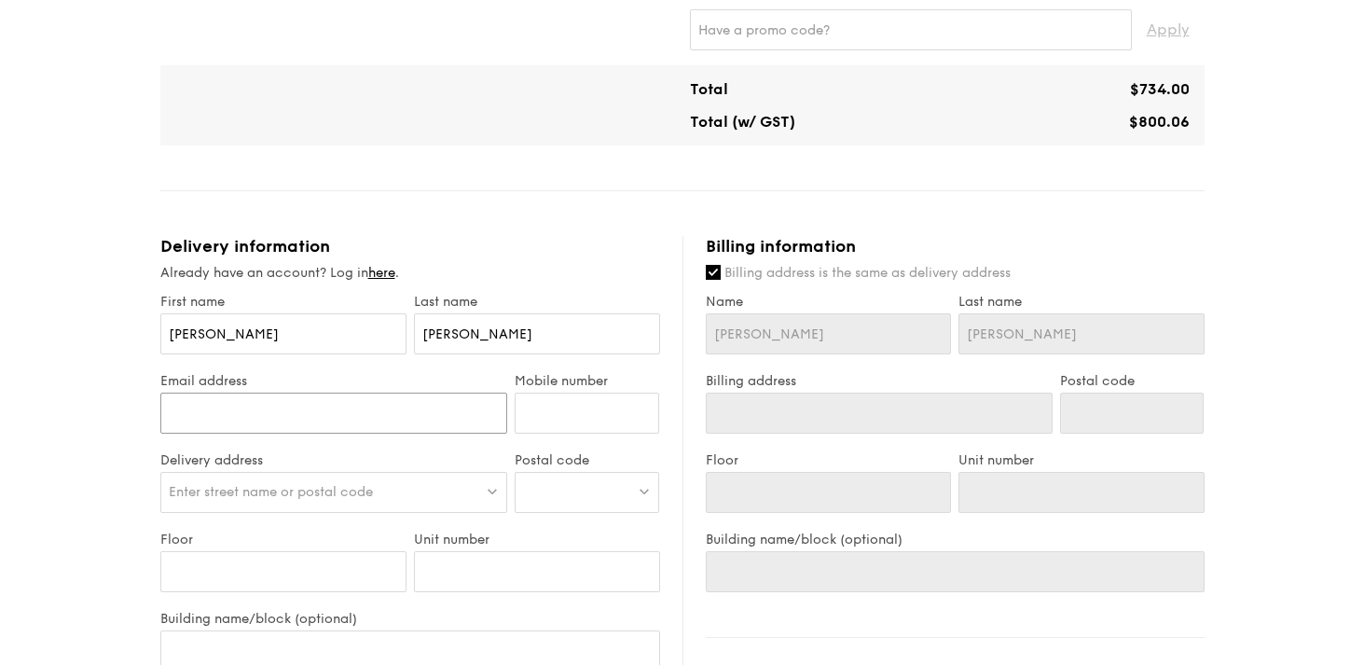
click at [316, 424] on input "Email address" at bounding box center [334, 413] width 348 height 41
type input "rj_sk_sz@hotmail.com"
type input "91993360"
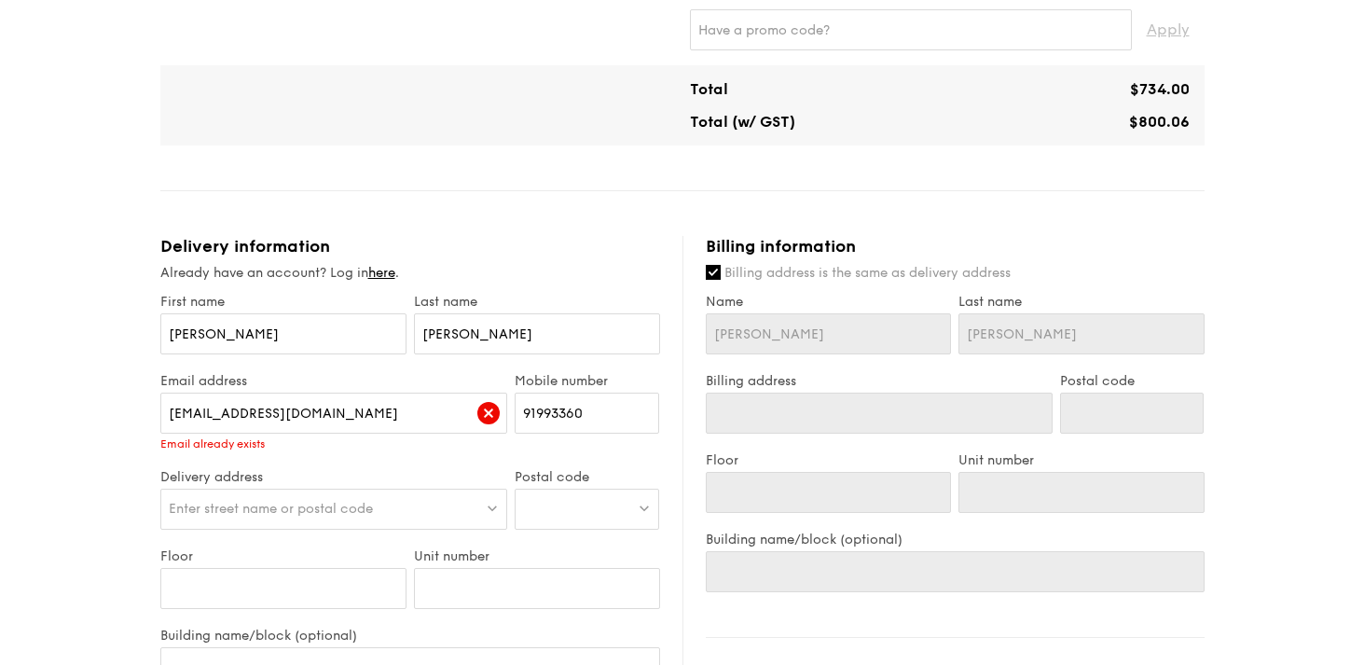
click at [268, 490] on div "Enter street name or postal code" at bounding box center [334, 509] width 348 height 41
click at [246, 466] on div "Email address rj_sk_sz@hotmail.com Email already exists" at bounding box center [334, 421] width 355 height 96
click at [383, 277] on link "here" at bounding box center [381, 273] width 27 height 16
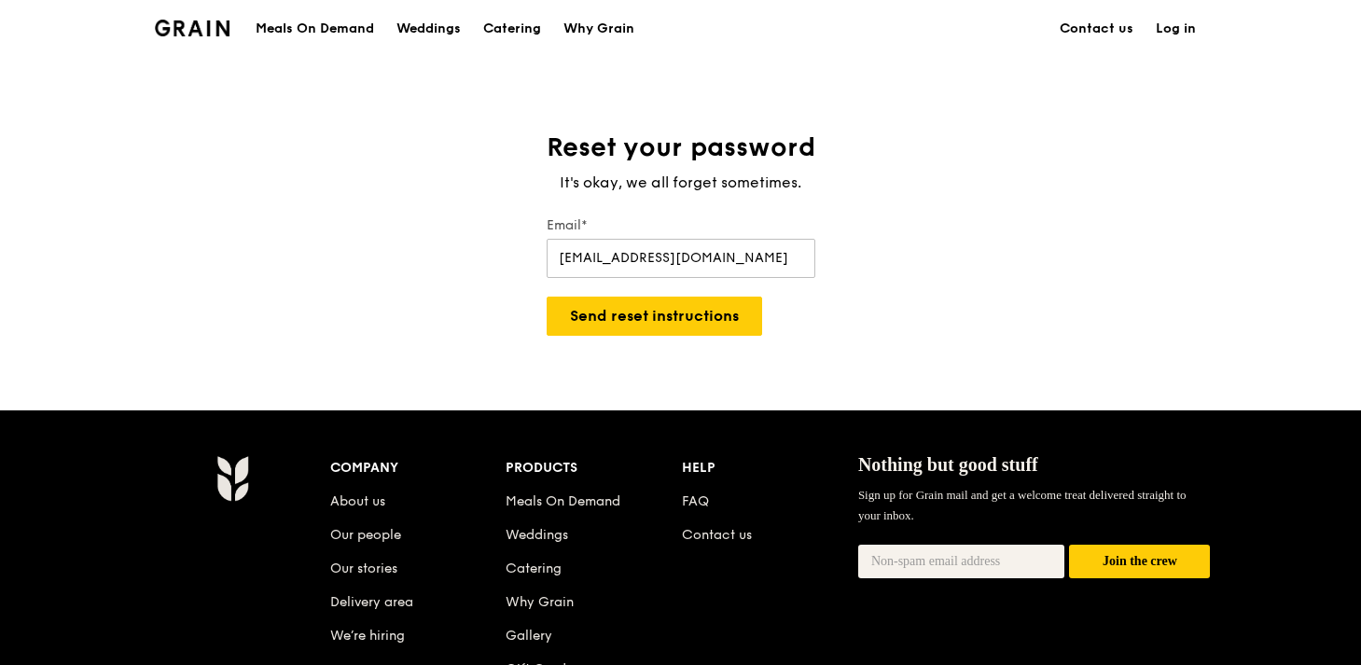
type input "rj_sk_sz@hotmail.com"
click at [547, 297] on button "Send reset instructions" at bounding box center [654, 316] width 215 height 39
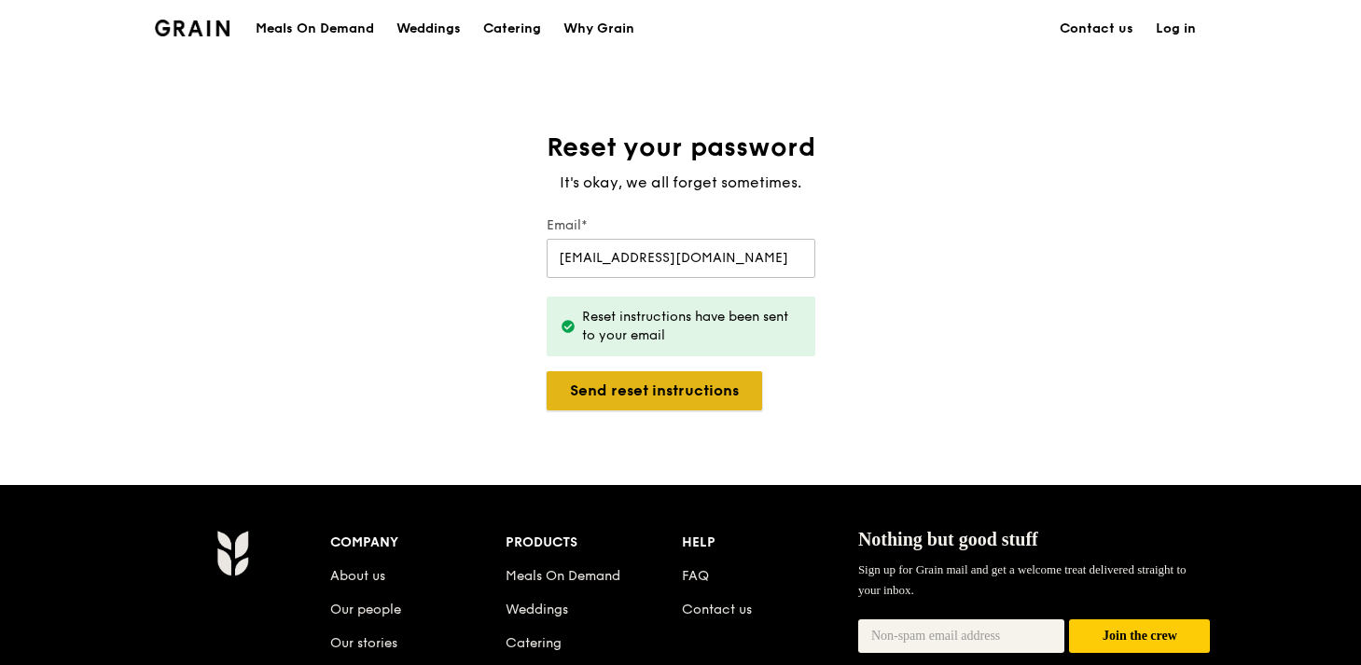
click at [655, 384] on button "Send reset instructions" at bounding box center [654, 390] width 215 height 39
click at [699, 581] on link "FAQ" at bounding box center [695, 576] width 27 height 16
